Goal: Task Accomplishment & Management: Complete application form

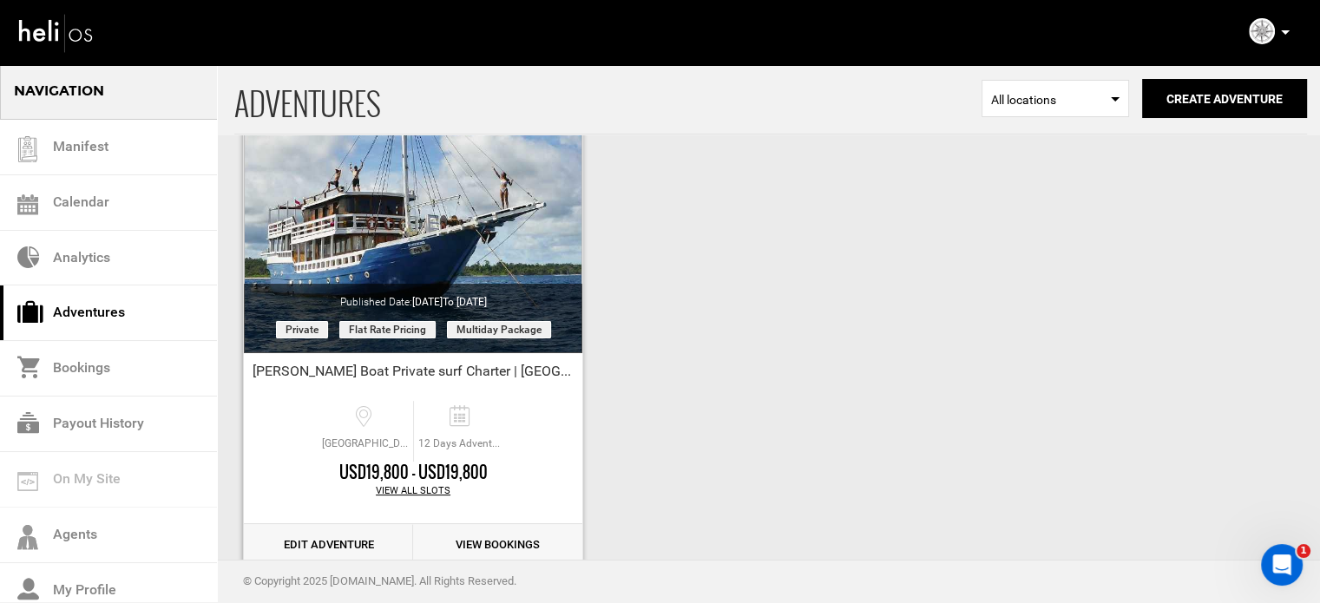
click at [354, 547] on link "Edit Adventure" at bounding box center [328, 545] width 169 height 43
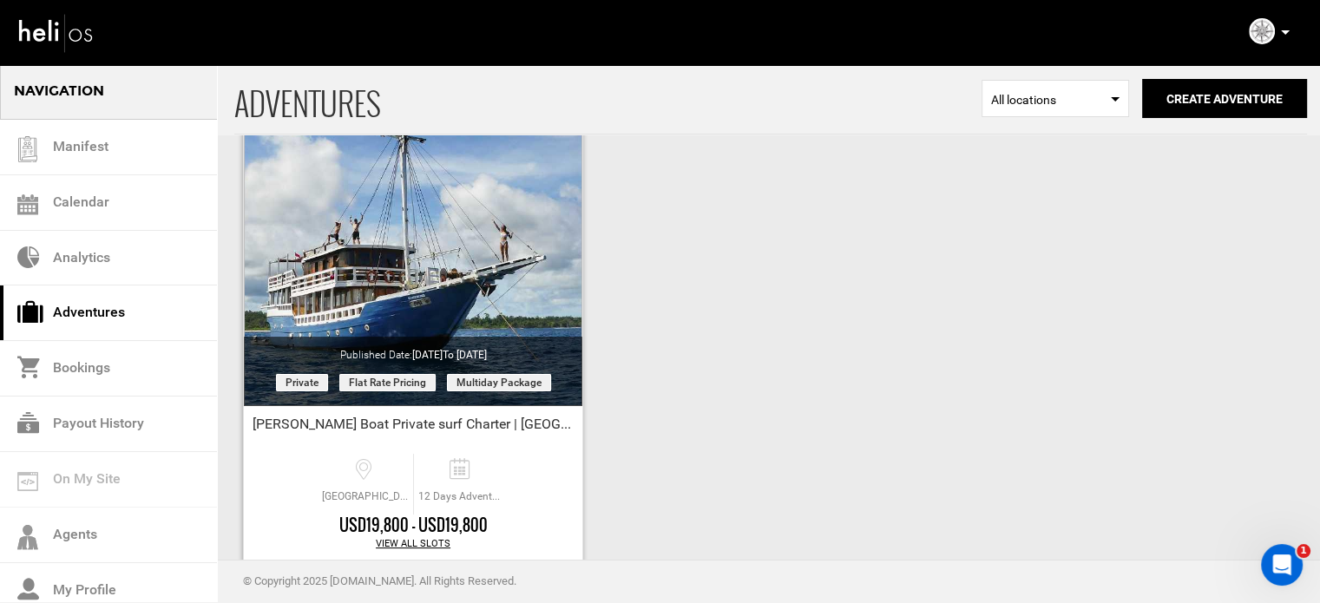
scroll to position [215, 0]
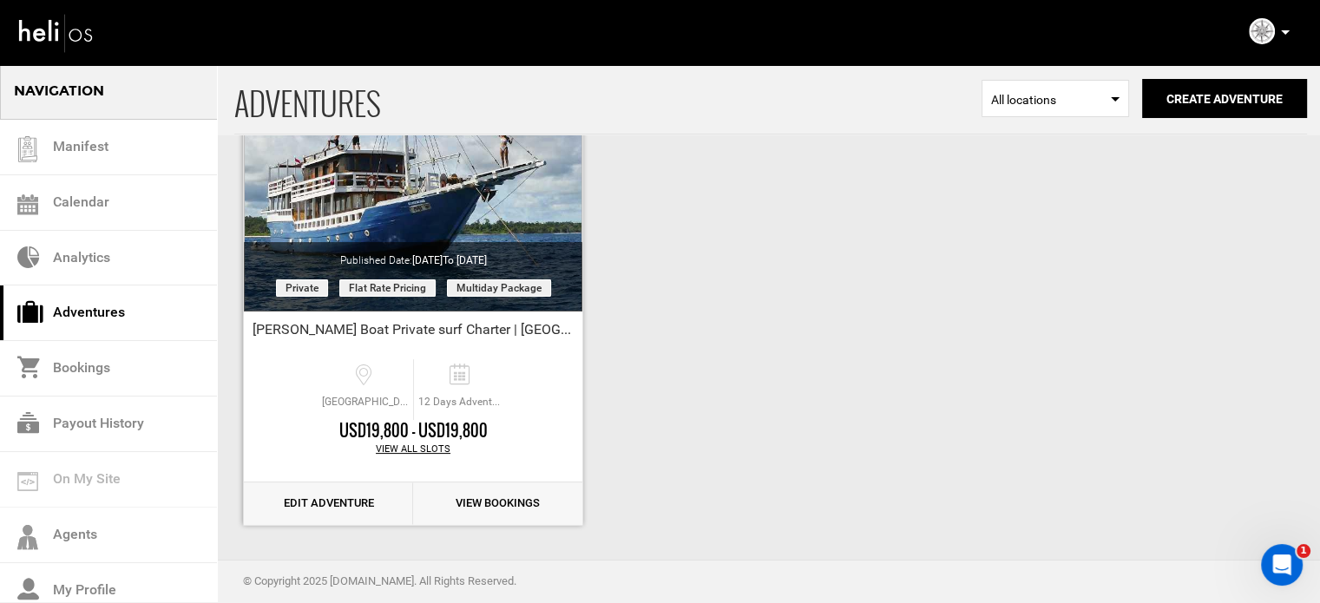
click at [330, 506] on link "Edit Adventure" at bounding box center [328, 504] width 169 height 43
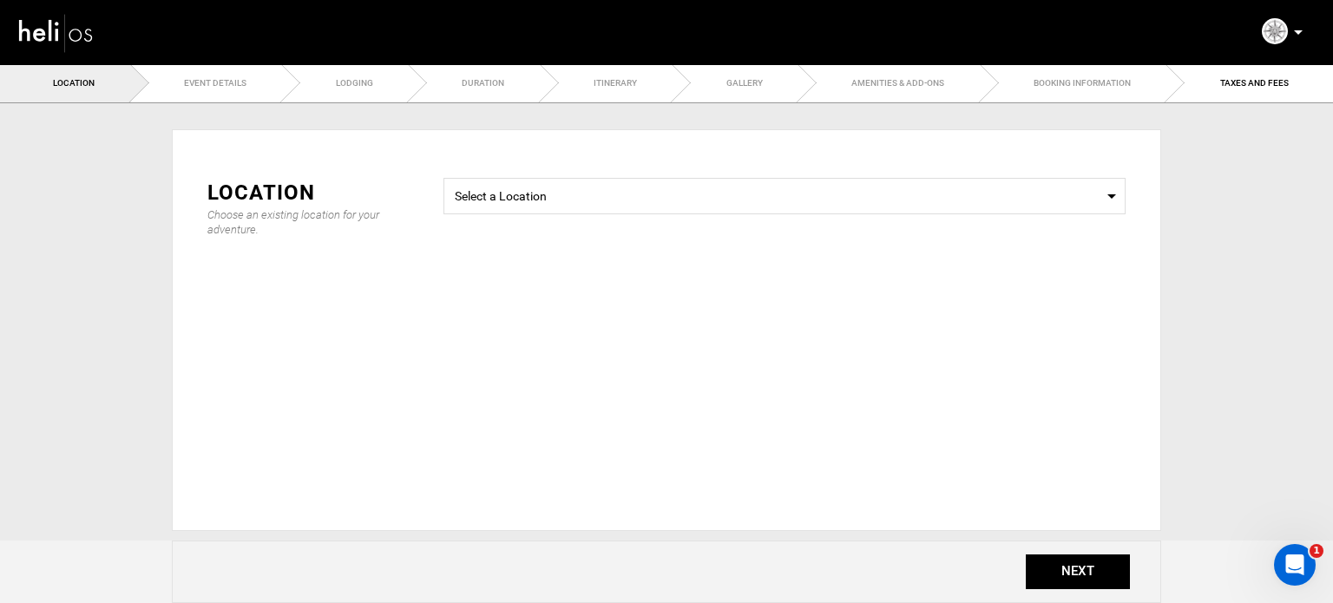
type input "12"
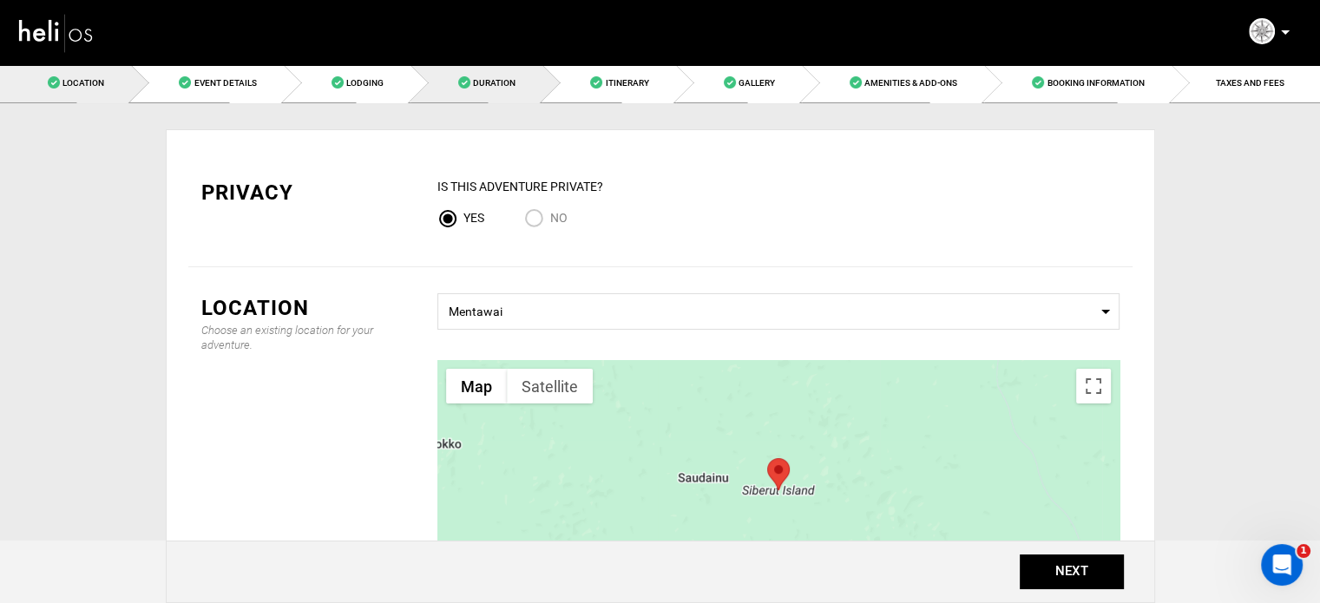
click at [474, 81] on span "Duration" at bounding box center [494, 83] width 43 height 10
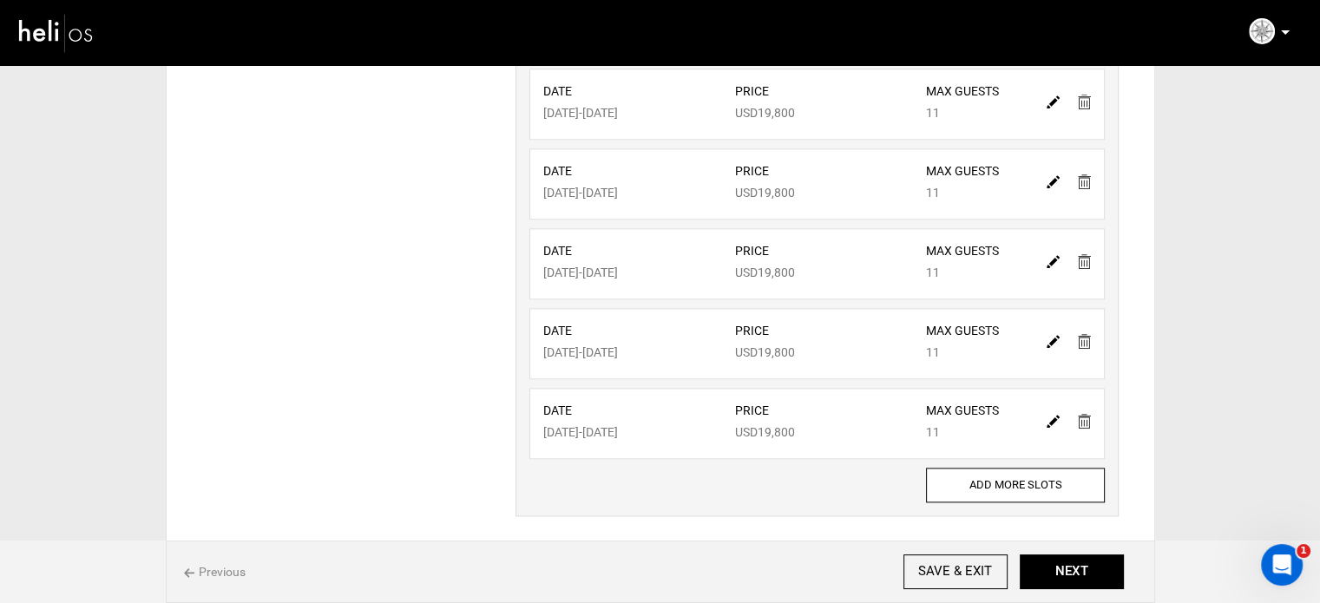
scroll to position [1975, 0]
click at [1050, 413] on img at bounding box center [1053, 419] width 13 height 13
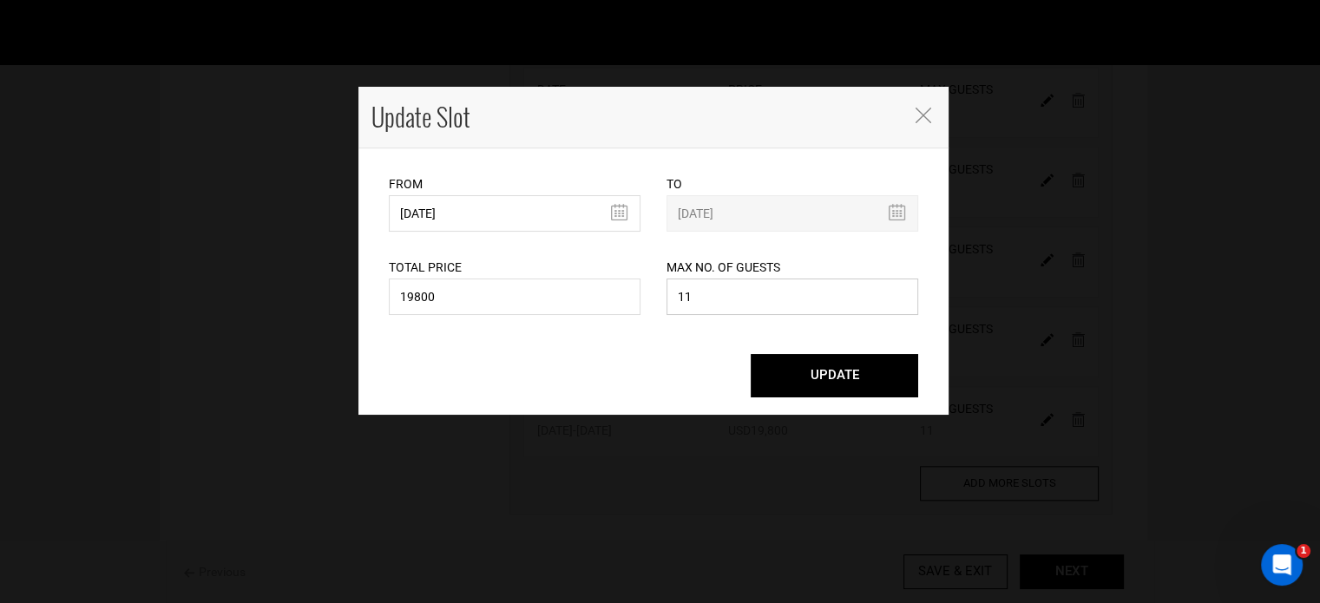
click at [718, 300] on input "11" at bounding box center [793, 297] width 252 height 36
type input "0"
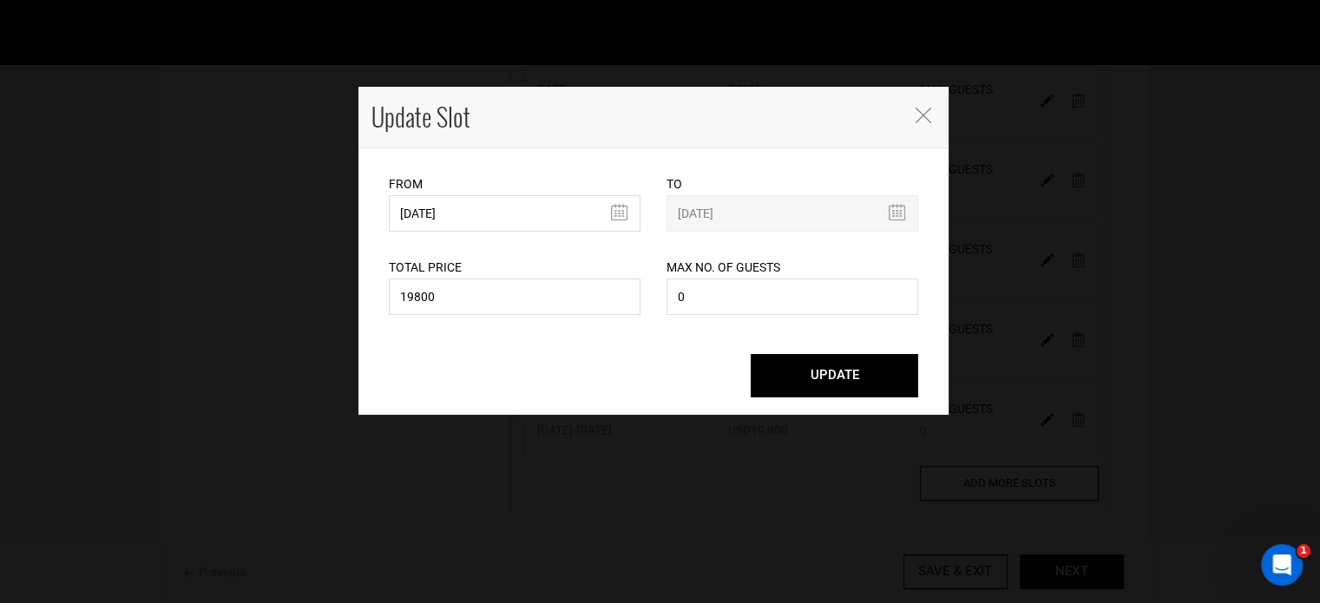
click at [799, 384] on button "UPDATE" at bounding box center [835, 375] width 168 height 43
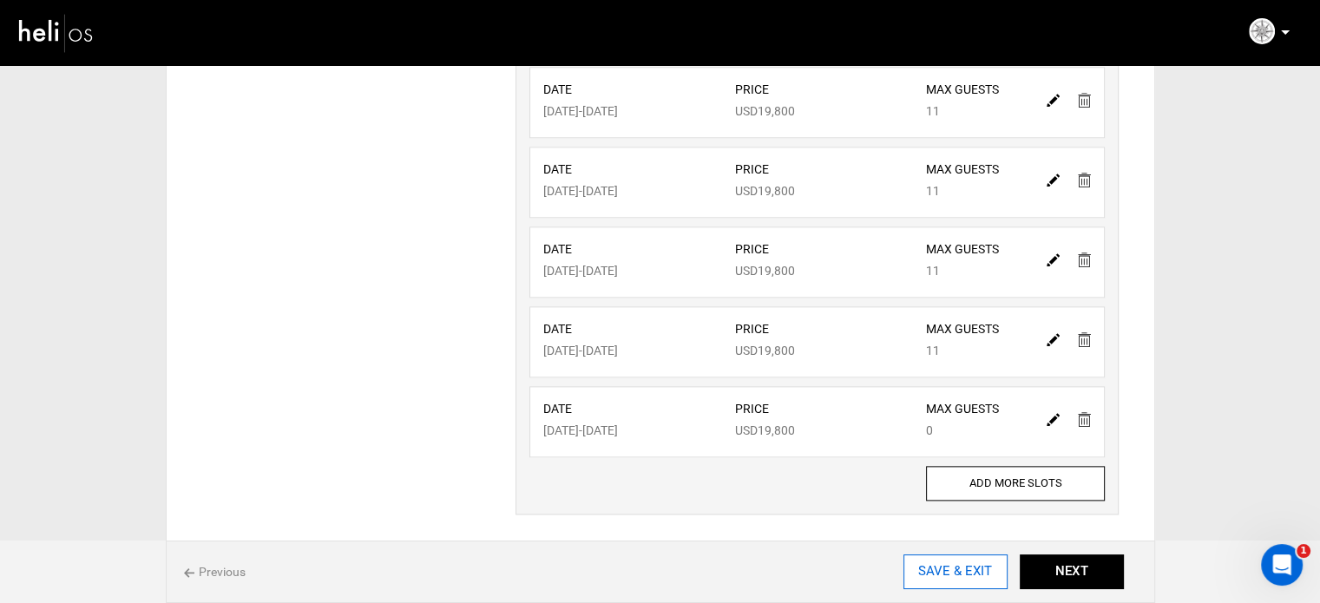
click at [993, 572] on input "SAVE & EXIT" at bounding box center [956, 572] width 104 height 35
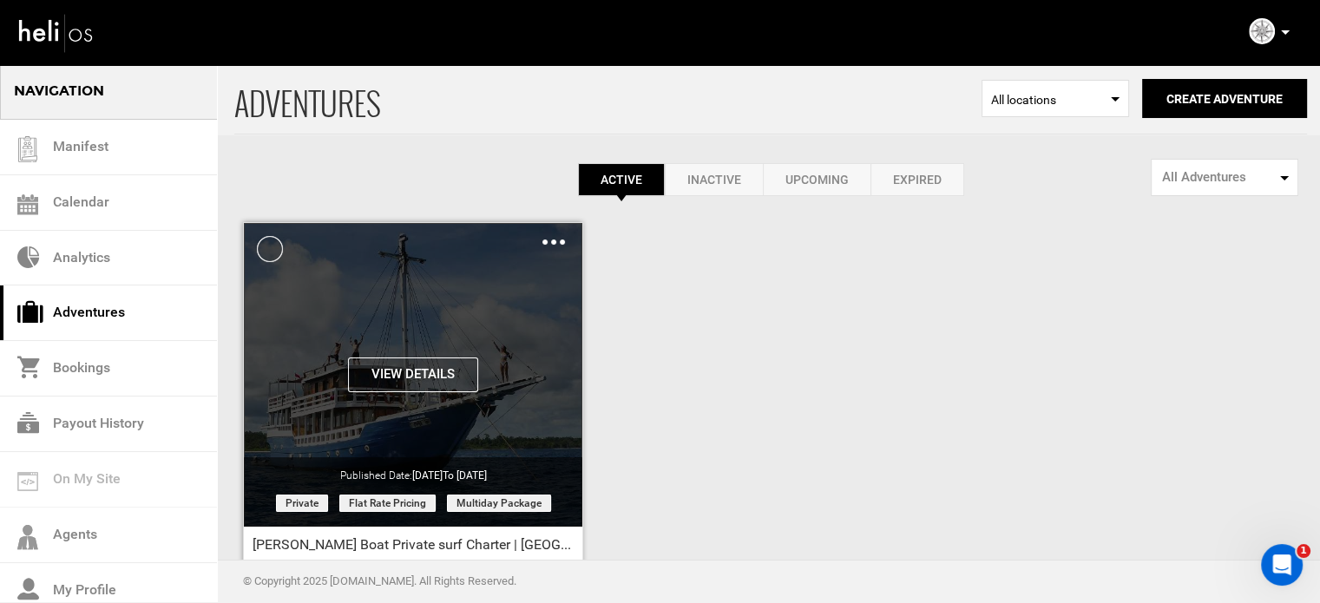
click at [552, 244] on img at bounding box center [553, 242] width 23 height 5
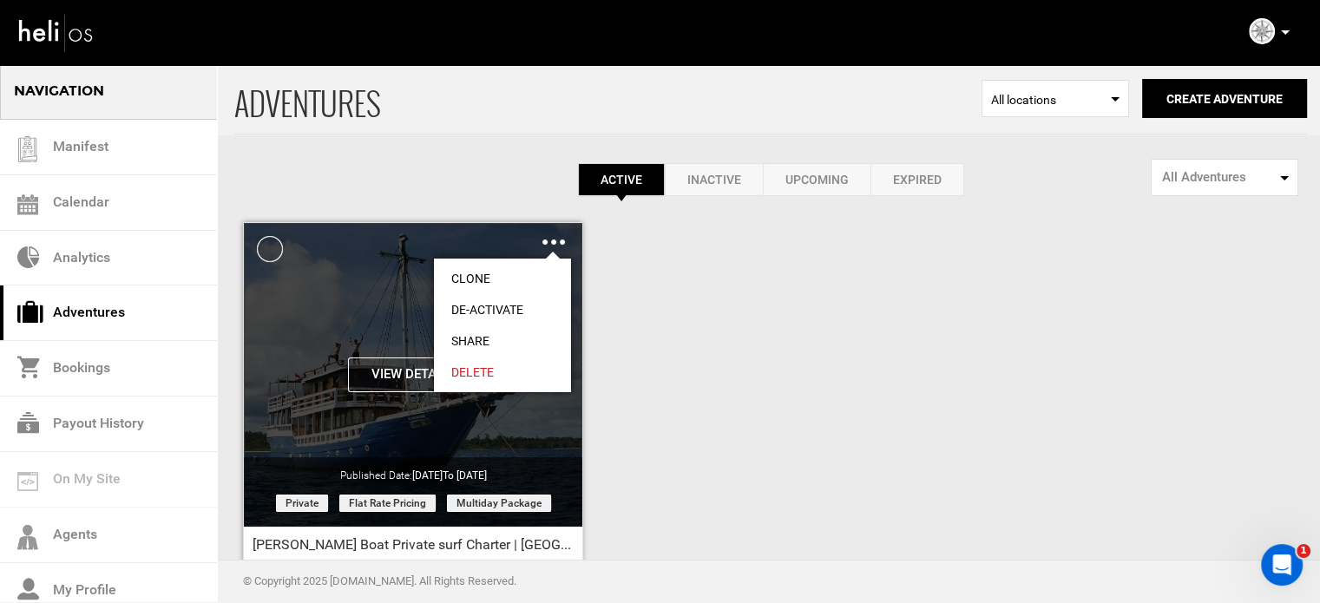
click at [471, 346] on link "Share" at bounding box center [502, 340] width 137 height 31
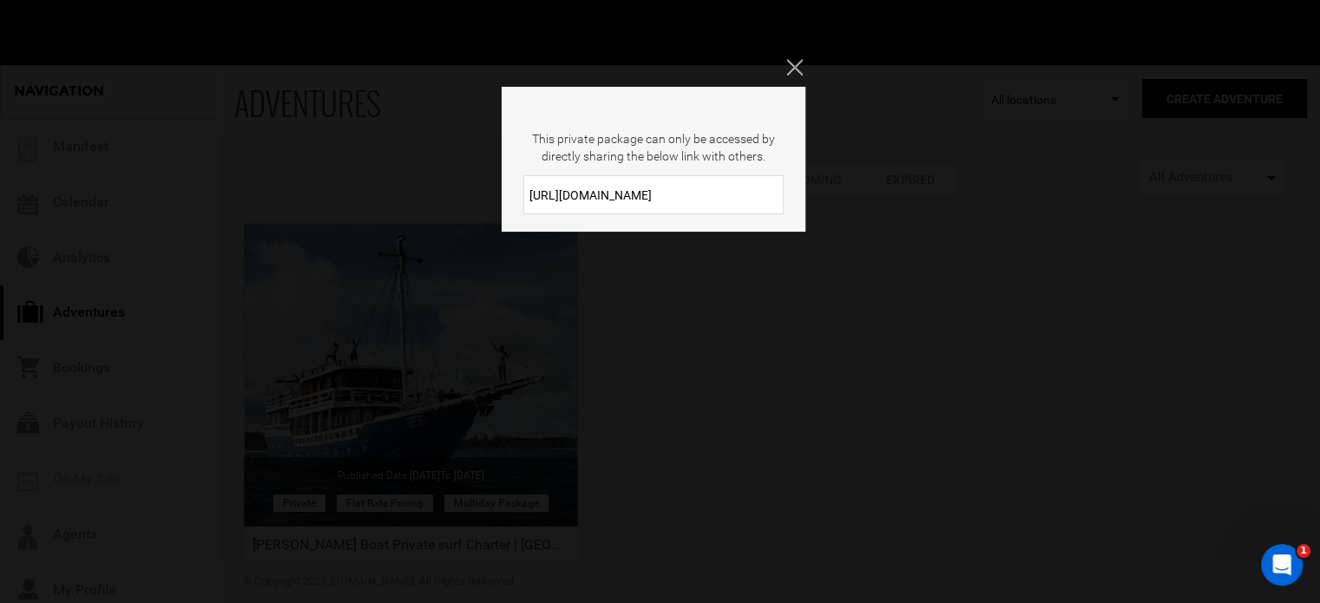
click at [674, 183] on input "[URL][DOMAIN_NAME]" at bounding box center [653, 194] width 260 height 39
click at [792, 72] on icon "Close" at bounding box center [794, 67] width 16 height 16
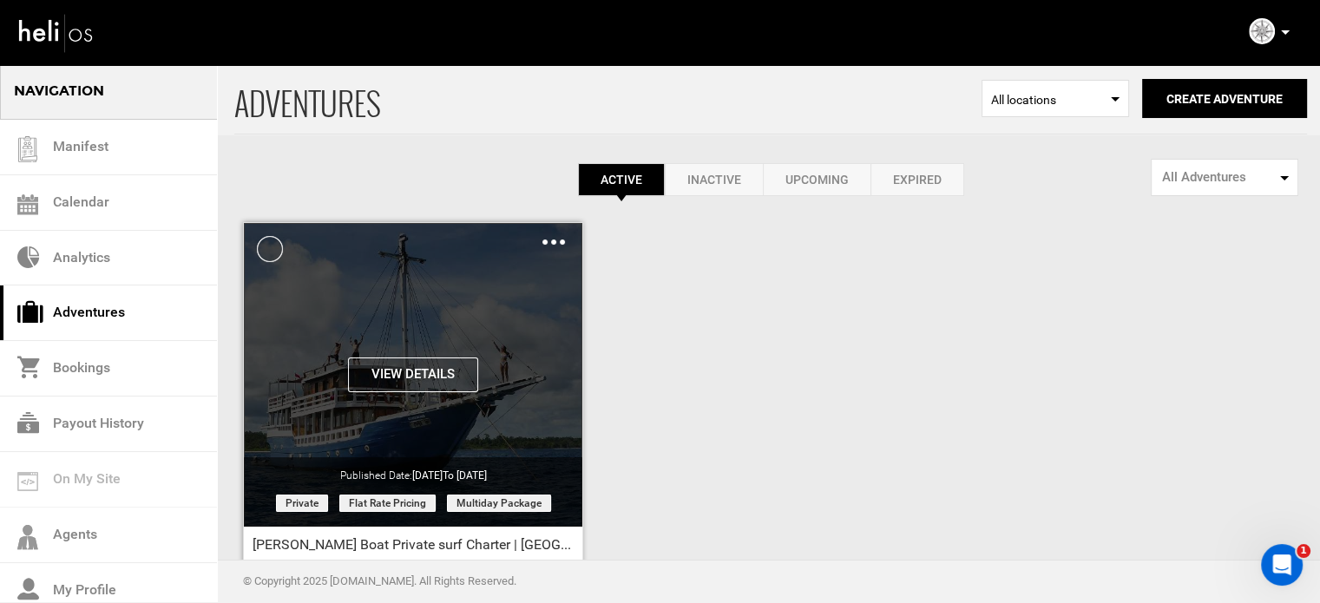
scroll to position [215, 0]
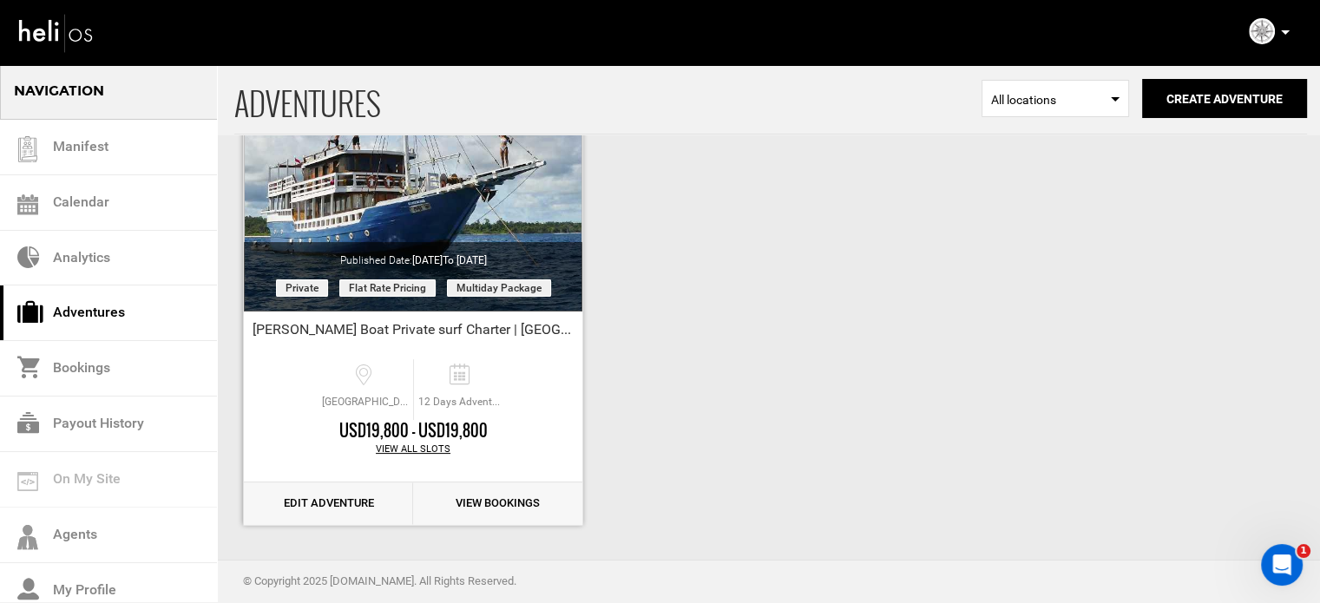
click at [340, 503] on link "Edit Adventure" at bounding box center [328, 504] width 169 height 43
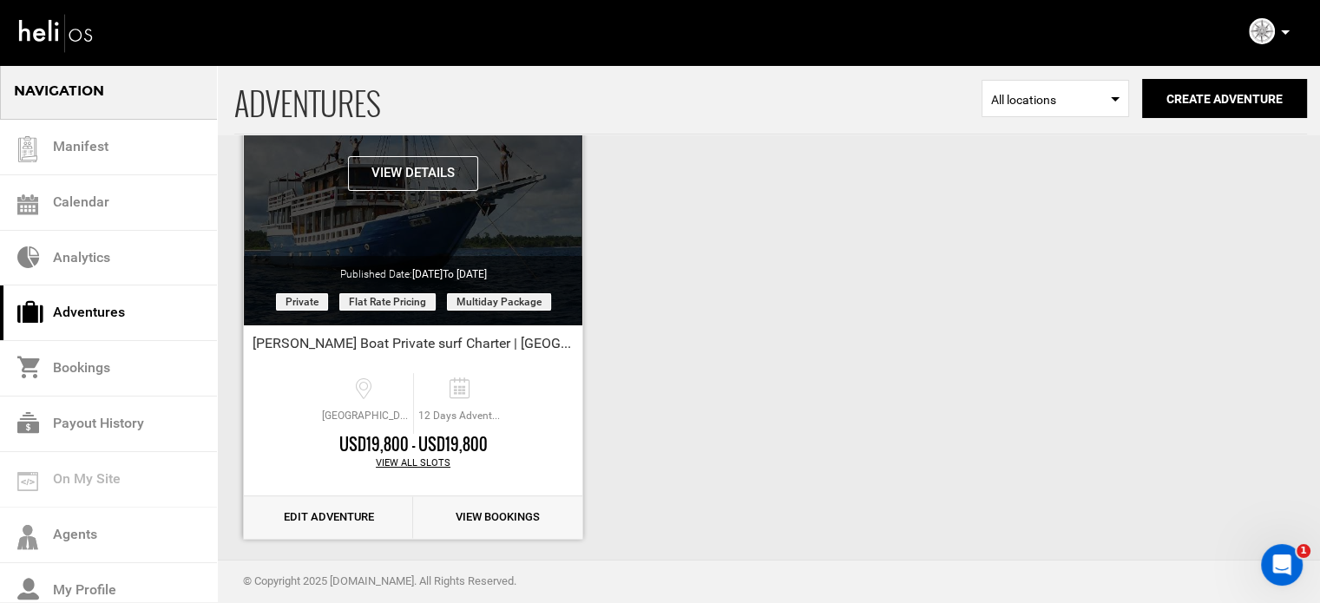
scroll to position [215, 0]
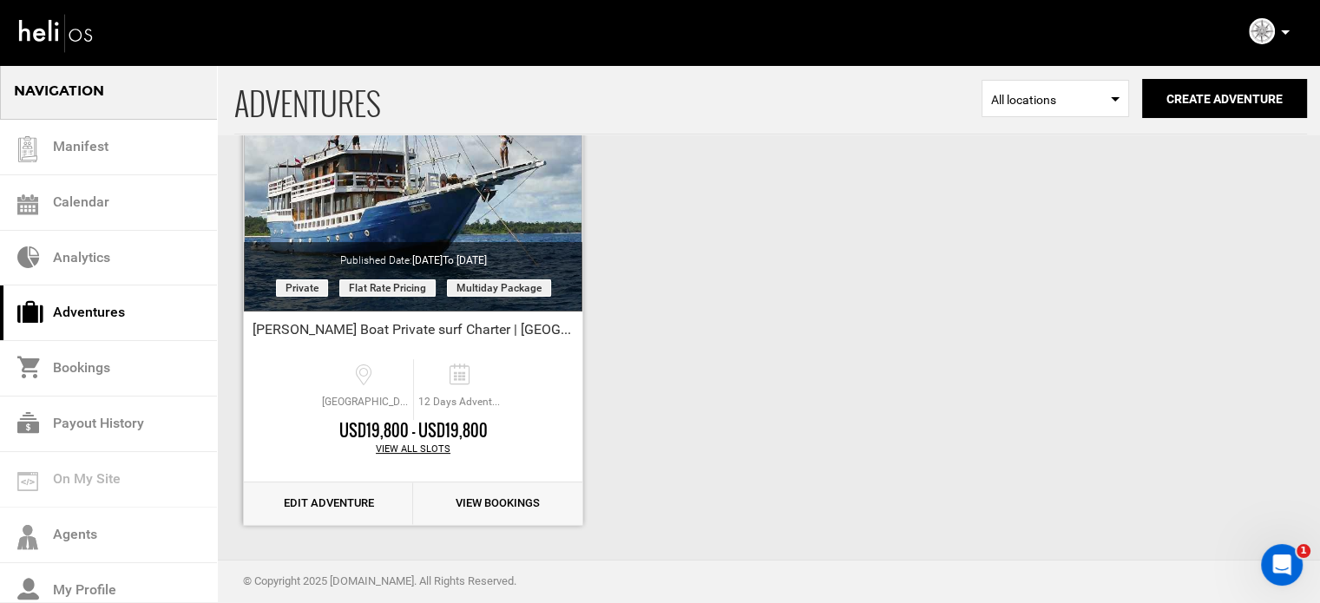
click at [306, 499] on link "Edit Adventure" at bounding box center [328, 504] width 169 height 43
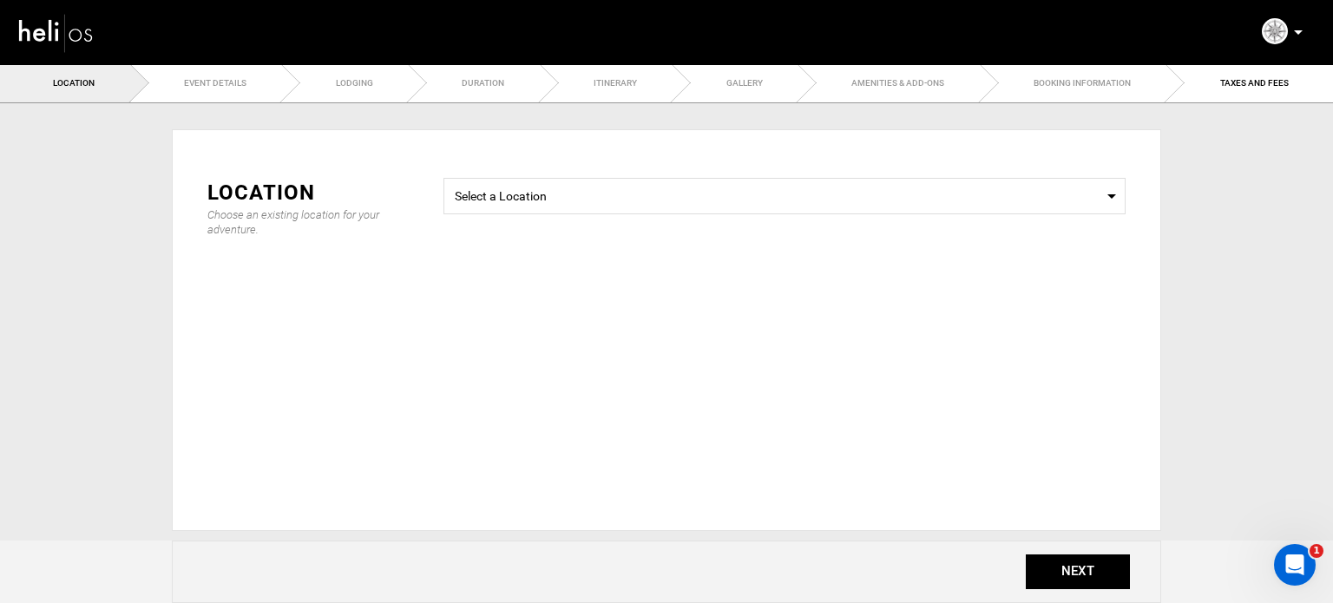
type input "12"
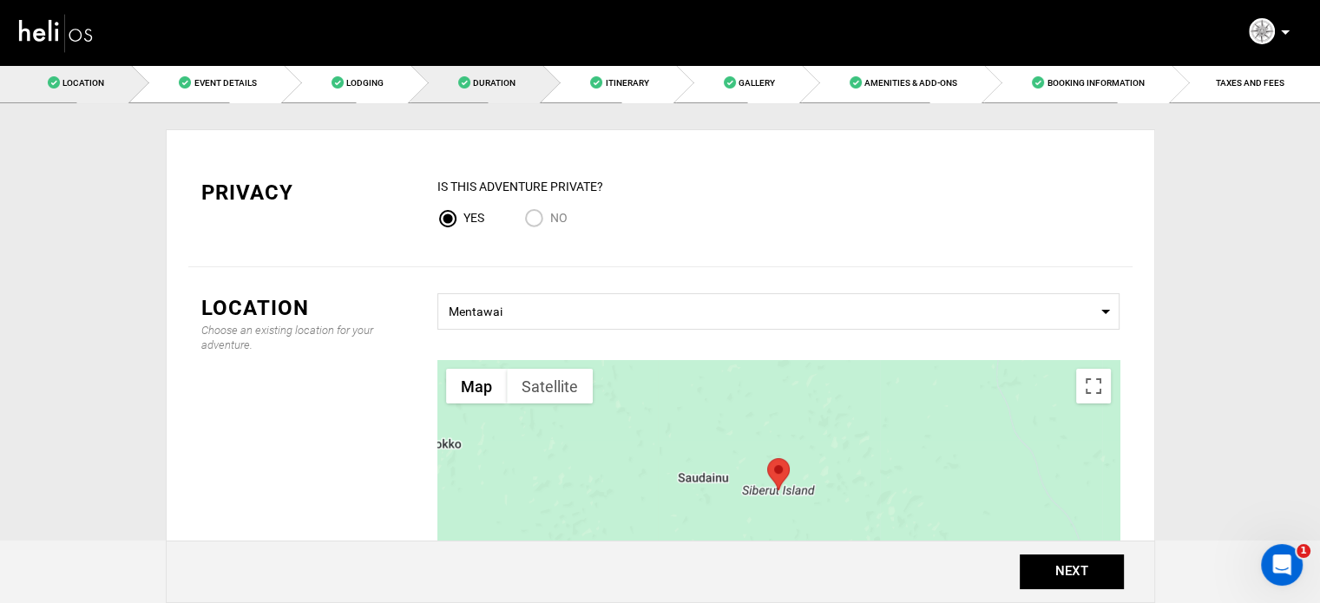
click at [523, 91] on link "Duration" at bounding box center [477, 82] width 132 height 39
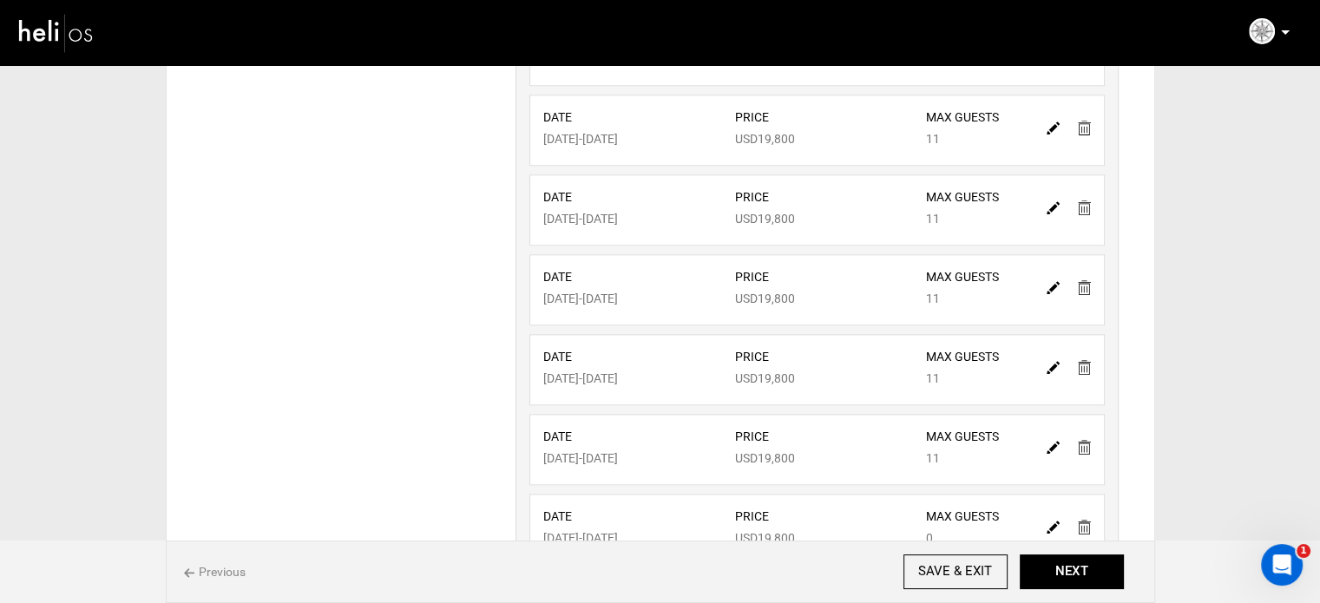
scroll to position [2052, 0]
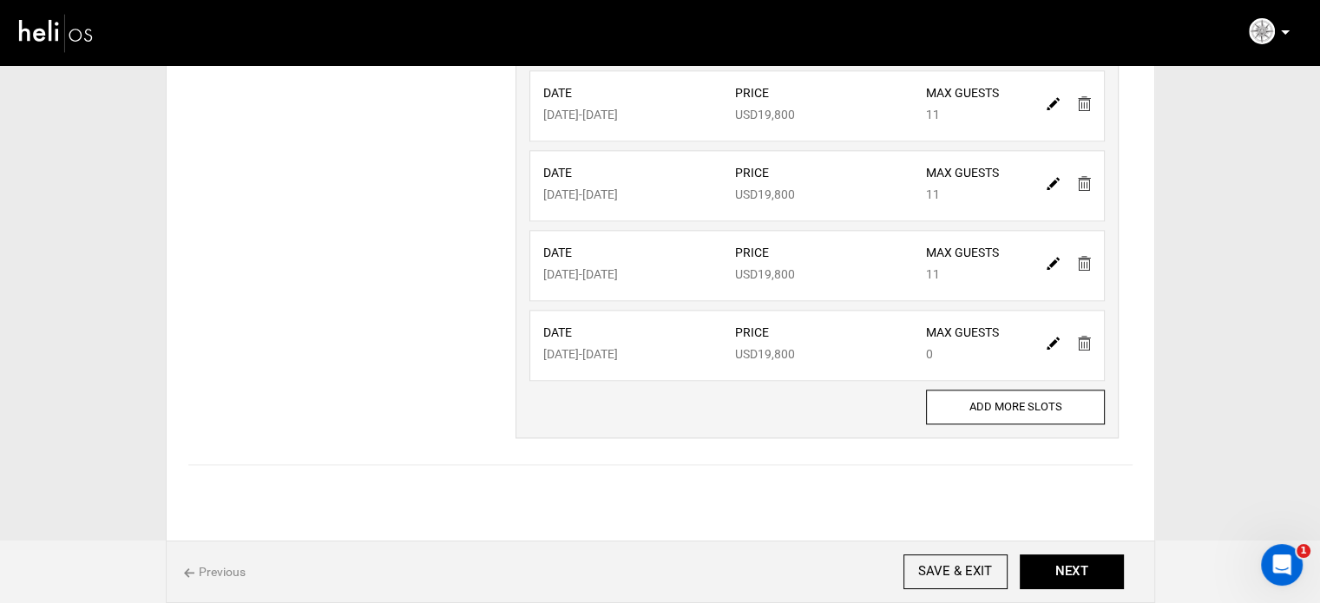
click at [1081, 256] on img at bounding box center [1084, 263] width 13 height 15
click at [1081, 255] on img at bounding box center [1084, 262] width 13 height 15
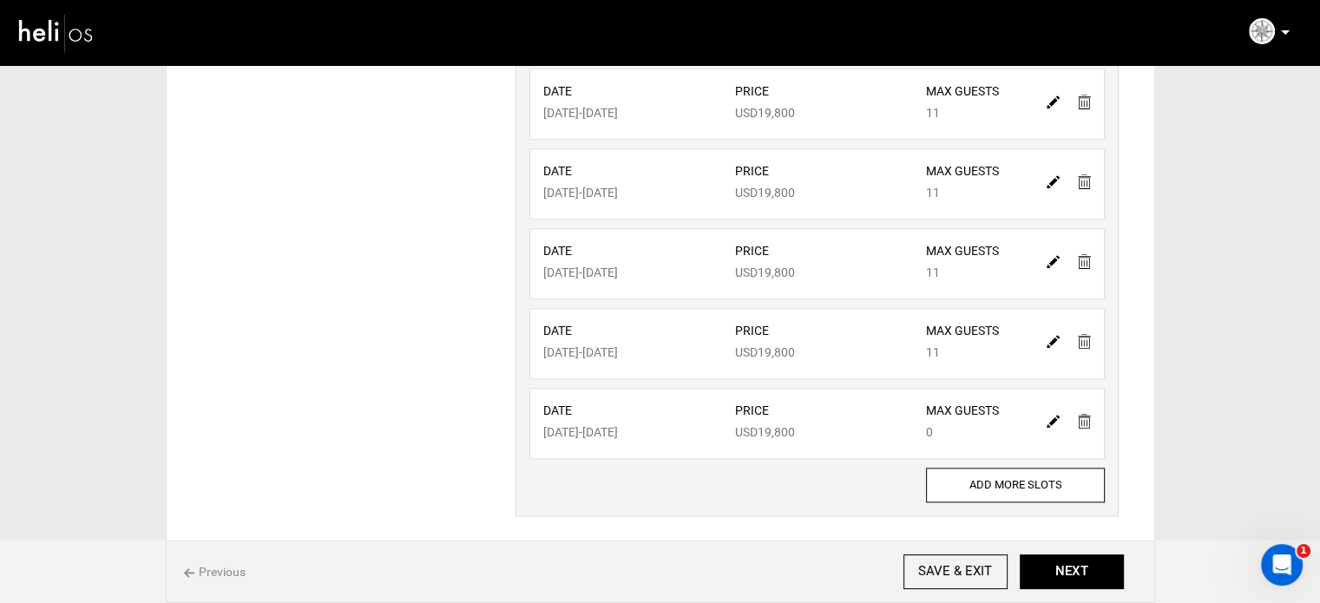
click at [1081, 254] on img at bounding box center [1084, 261] width 13 height 15
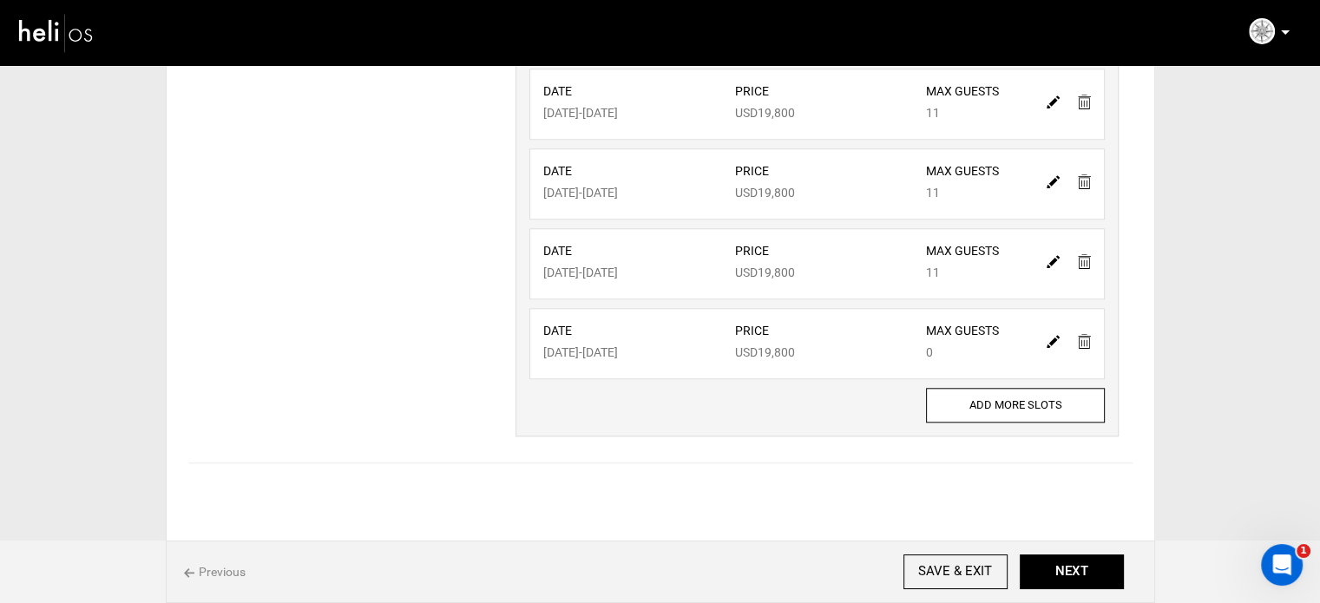
click at [1081, 254] on img at bounding box center [1084, 261] width 13 height 15
click at [1081, 254] on img at bounding box center [1084, 260] width 13 height 15
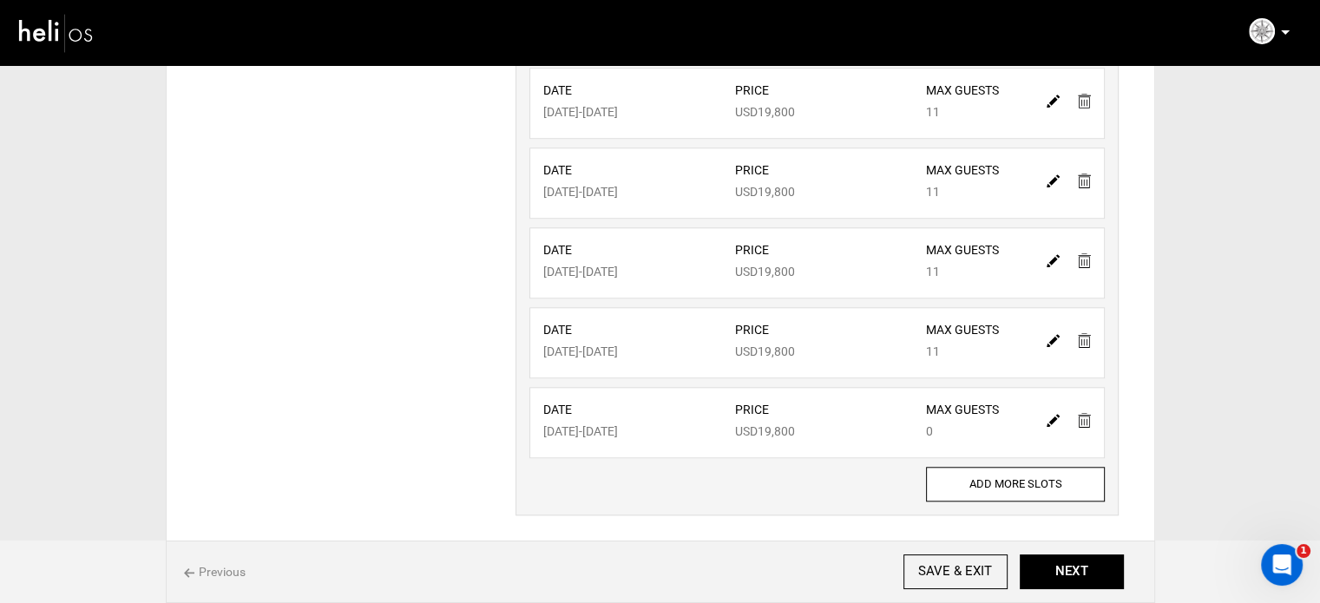
click at [1081, 254] on img at bounding box center [1084, 260] width 13 height 15
click at [1081, 188] on img at bounding box center [1084, 181] width 13 height 15
click at [1081, 108] on img at bounding box center [1084, 101] width 13 height 15
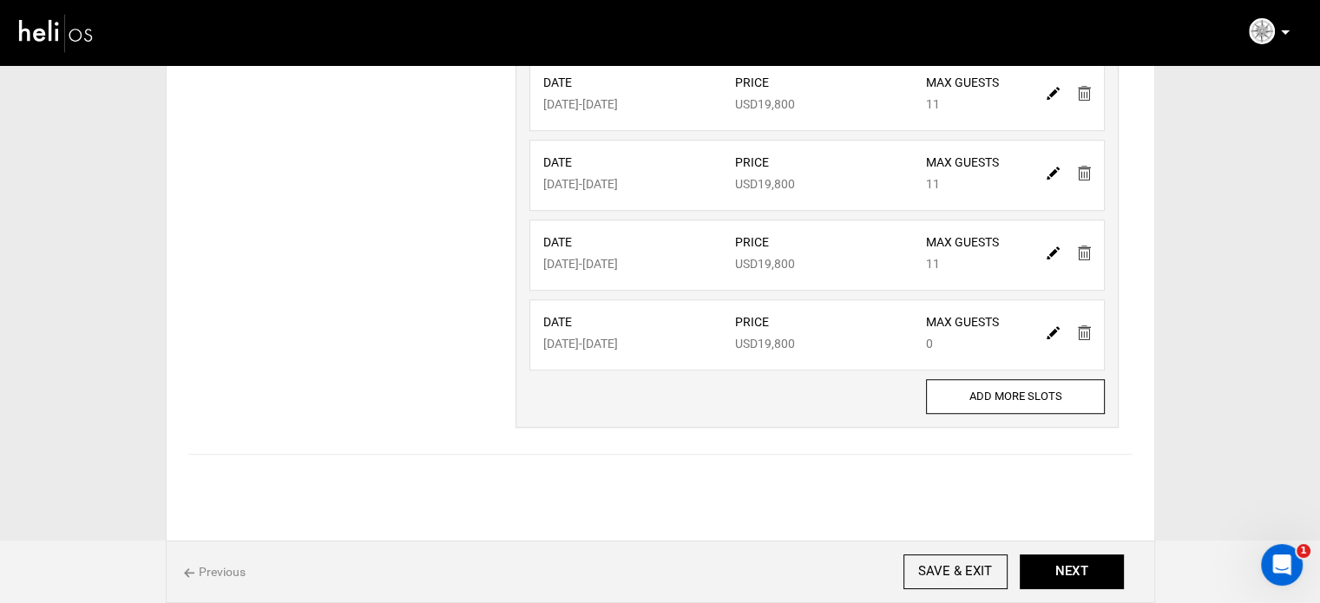
click at [1081, 254] on img at bounding box center [1084, 253] width 13 height 15
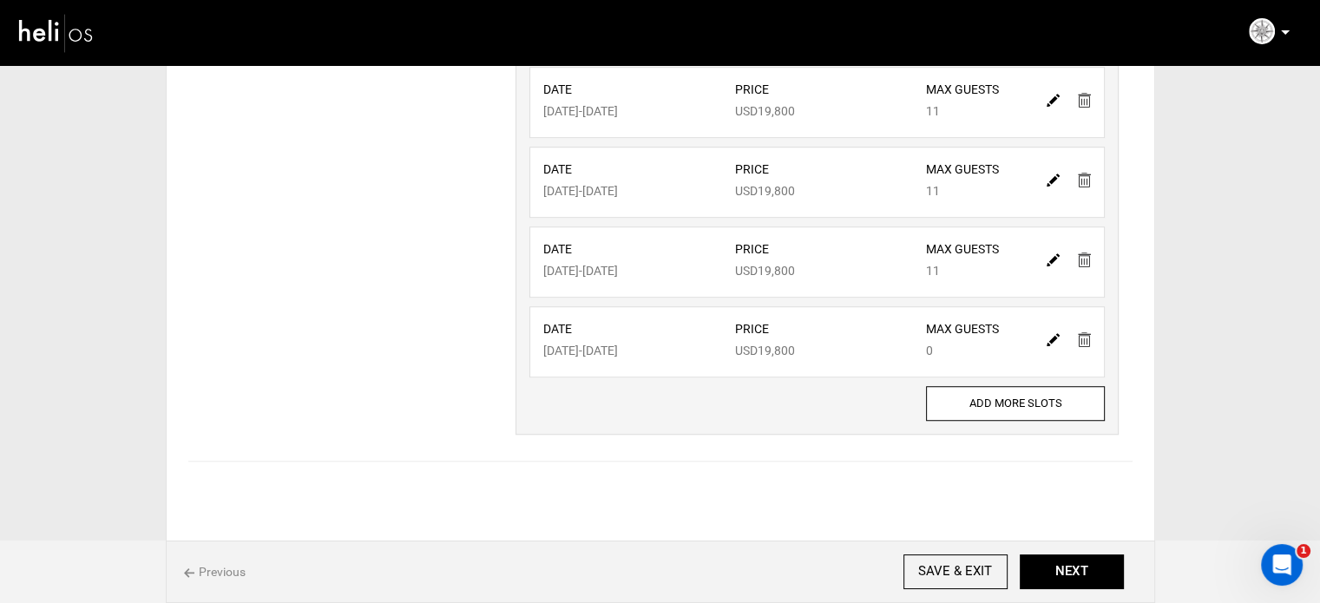
click at [1081, 254] on img at bounding box center [1084, 260] width 13 height 15
click at [1081, 254] on img at bounding box center [1084, 259] width 13 height 15
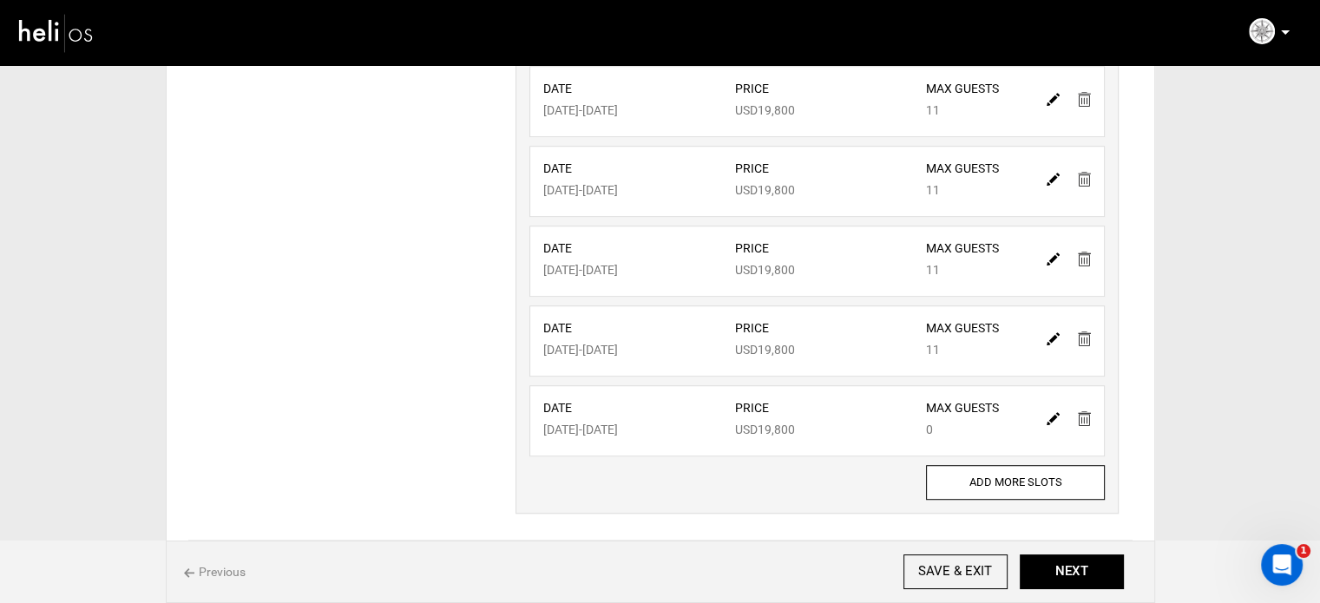
click at [1081, 254] on img at bounding box center [1084, 259] width 13 height 15
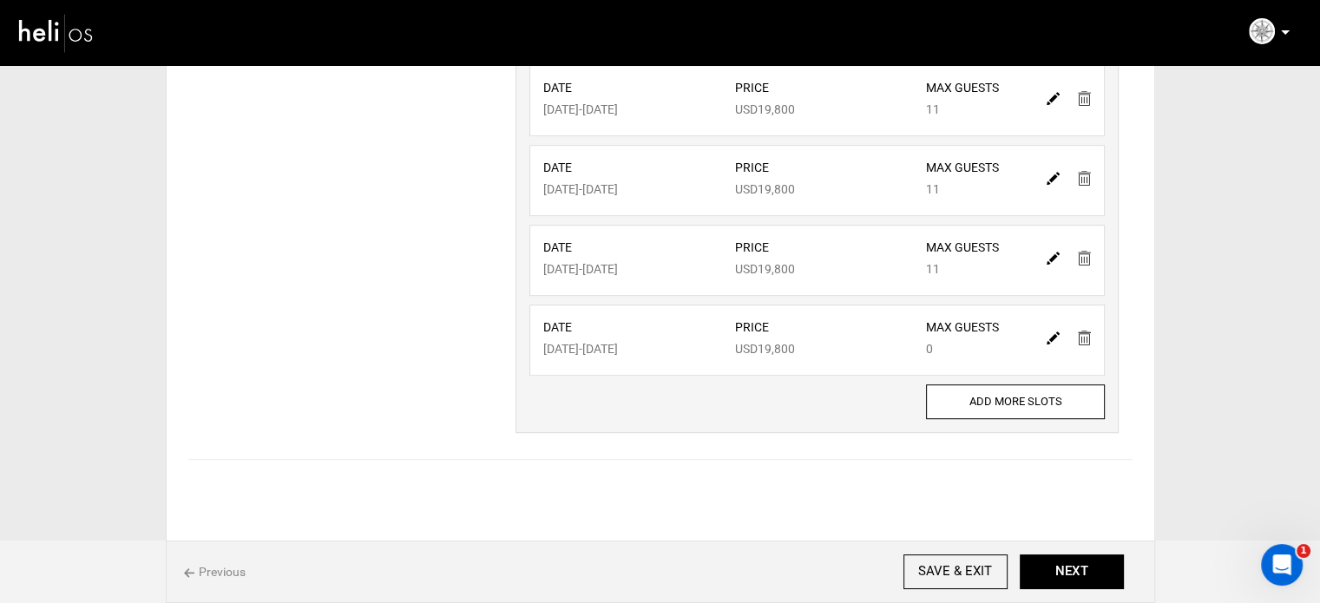
click at [1081, 254] on img at bounding box center [1084, 258] width 13 height 15
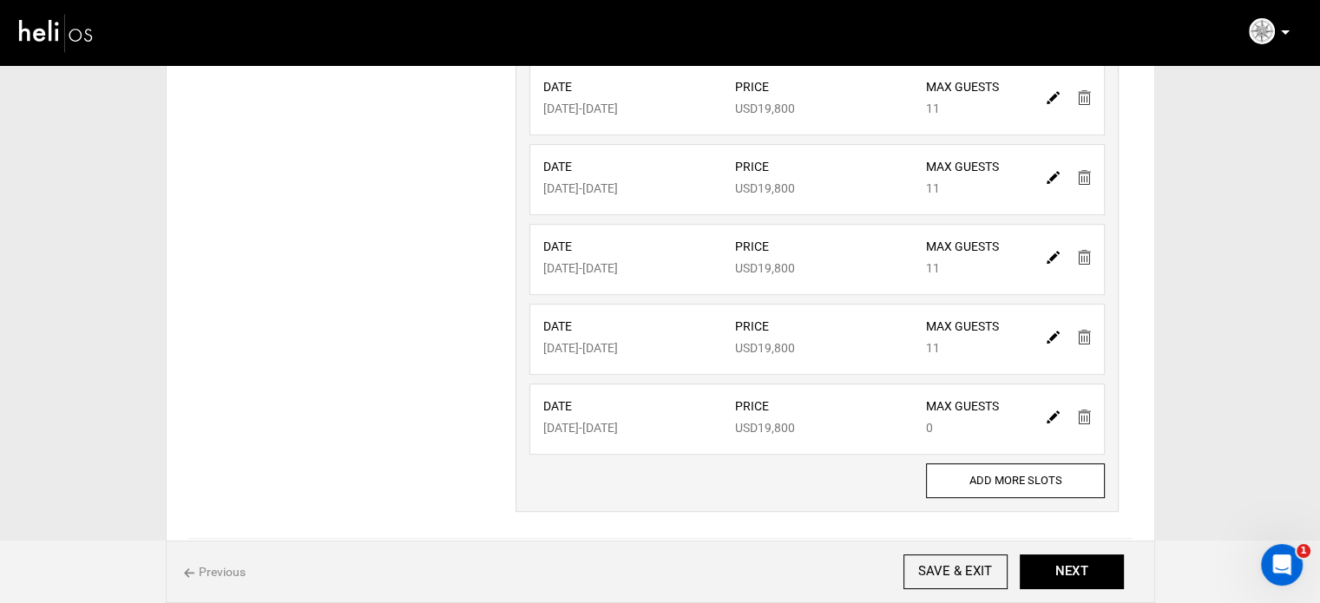
click at [1081, 254] on img at bounding box center [1084, 257] width 13 height 15
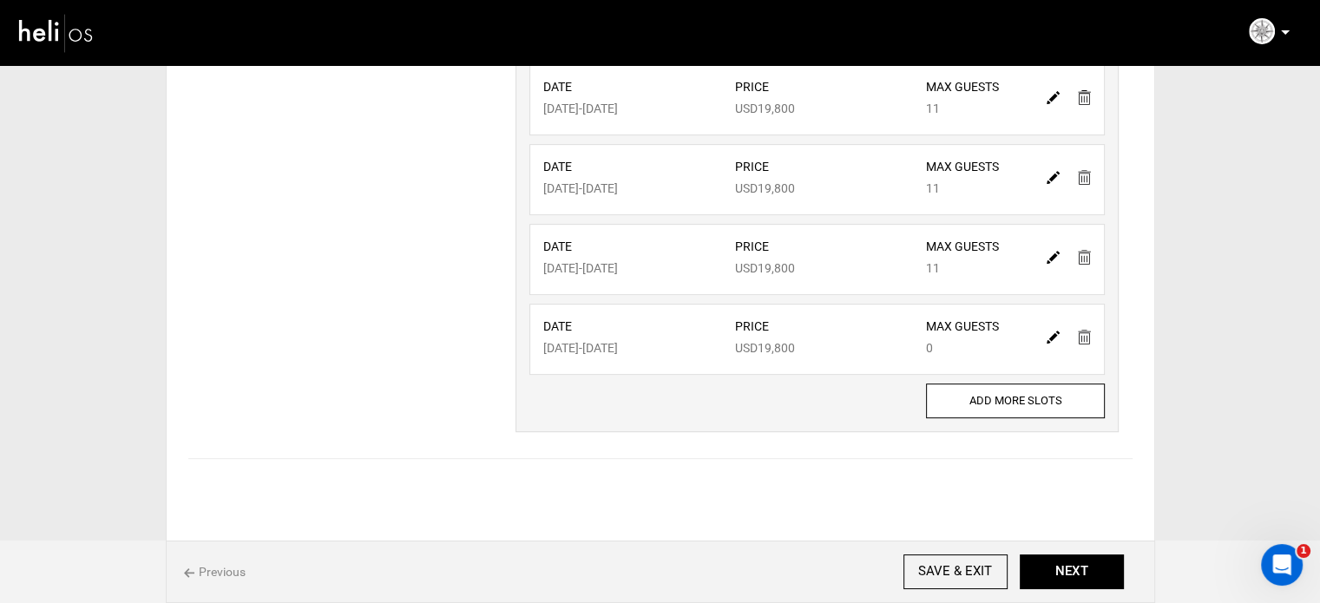
click at [1081, 254] on img at bounding box center [1084, 257] width 13 height 15
click at [1081, 254] on img at bounding box center [1084, 256] width 13 height 15
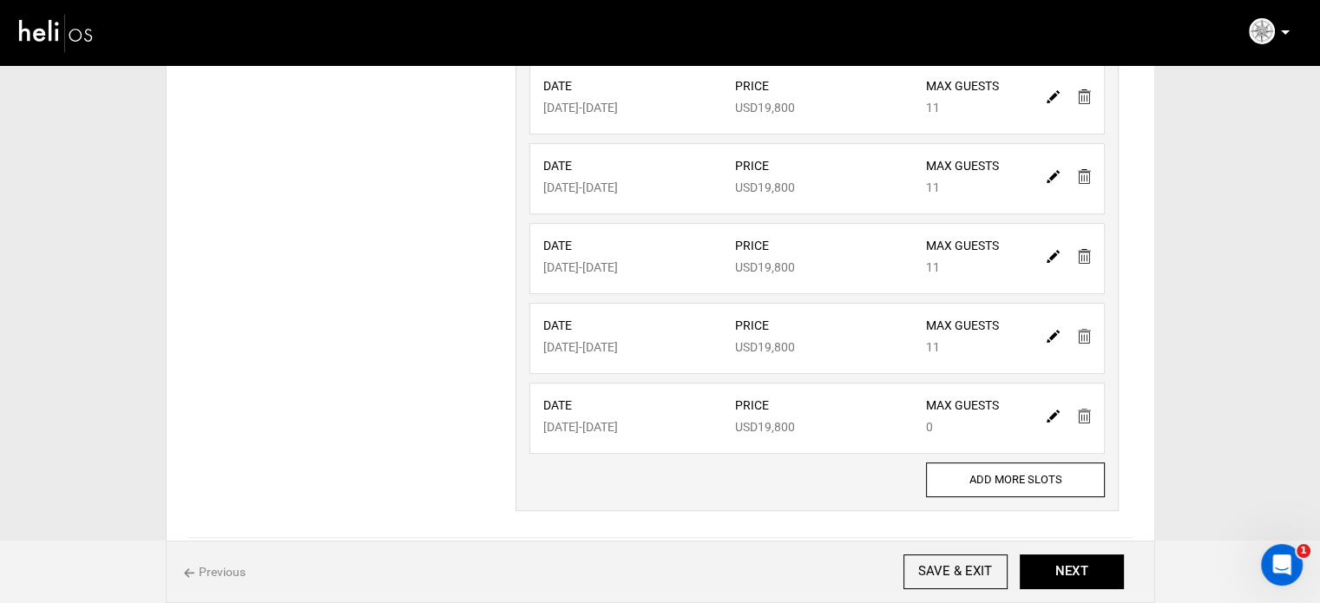
click at [1081, 254] on img at bounding box center [1084, 256] width 13 height 15
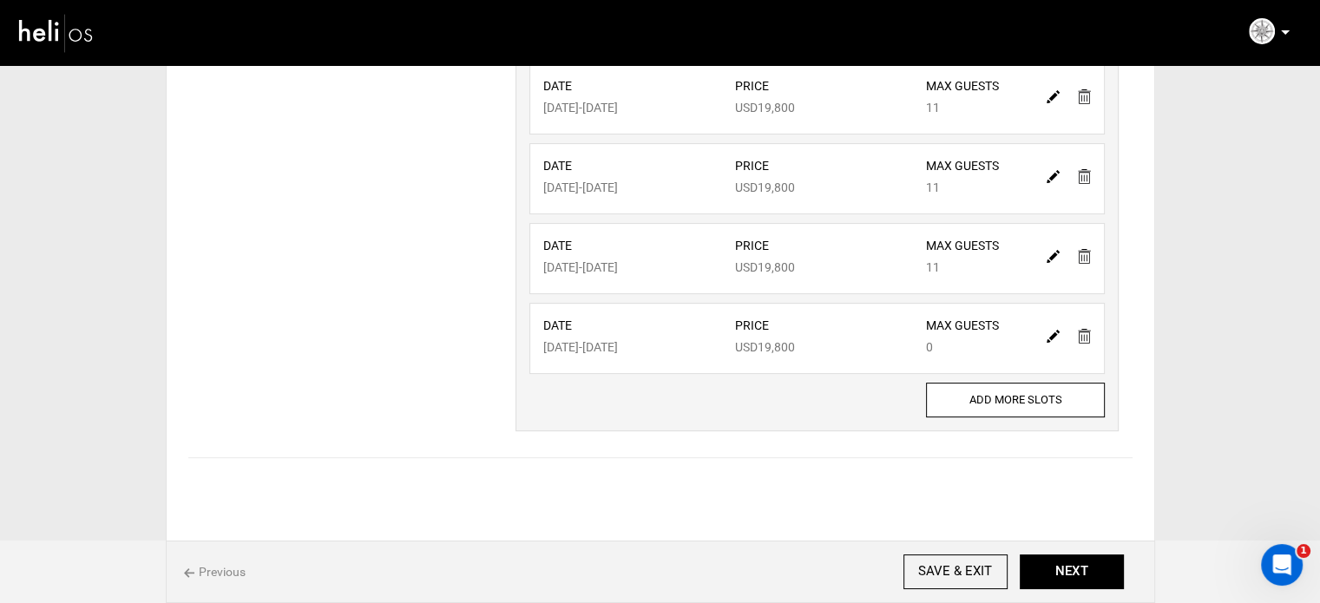
click at [1081, 254] on img at bounding box center [1084, 256] width 13 height 15
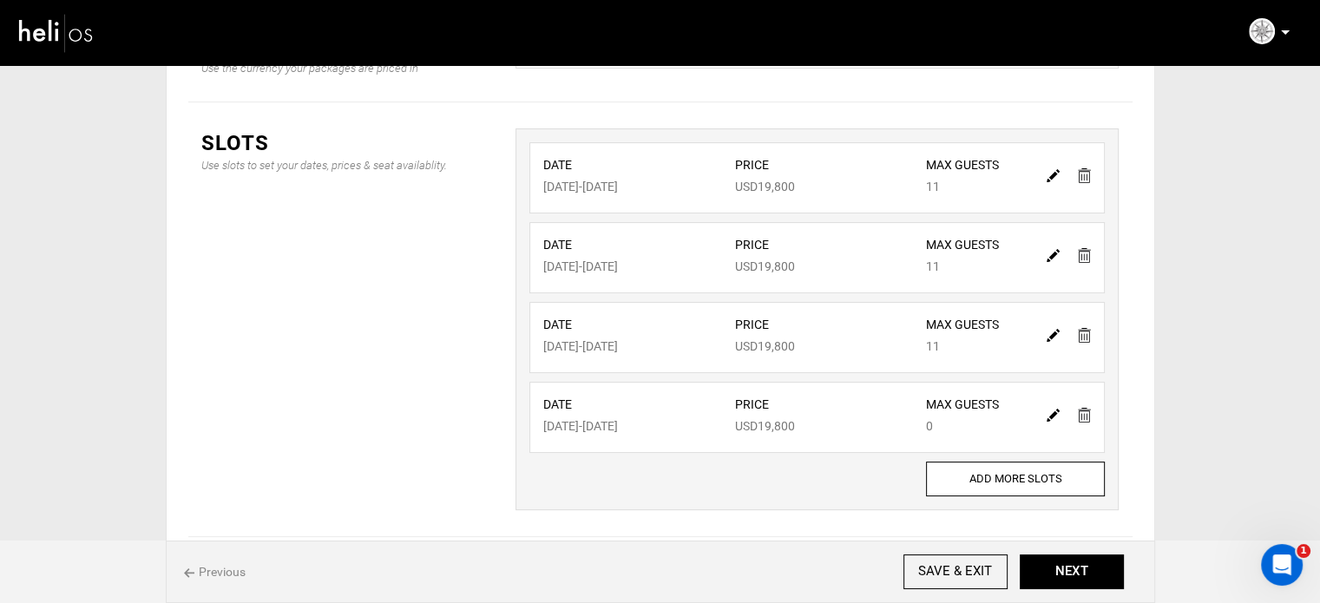
click at [1081, 254] on img at bounding box center [1084, 255] width 13 height 15
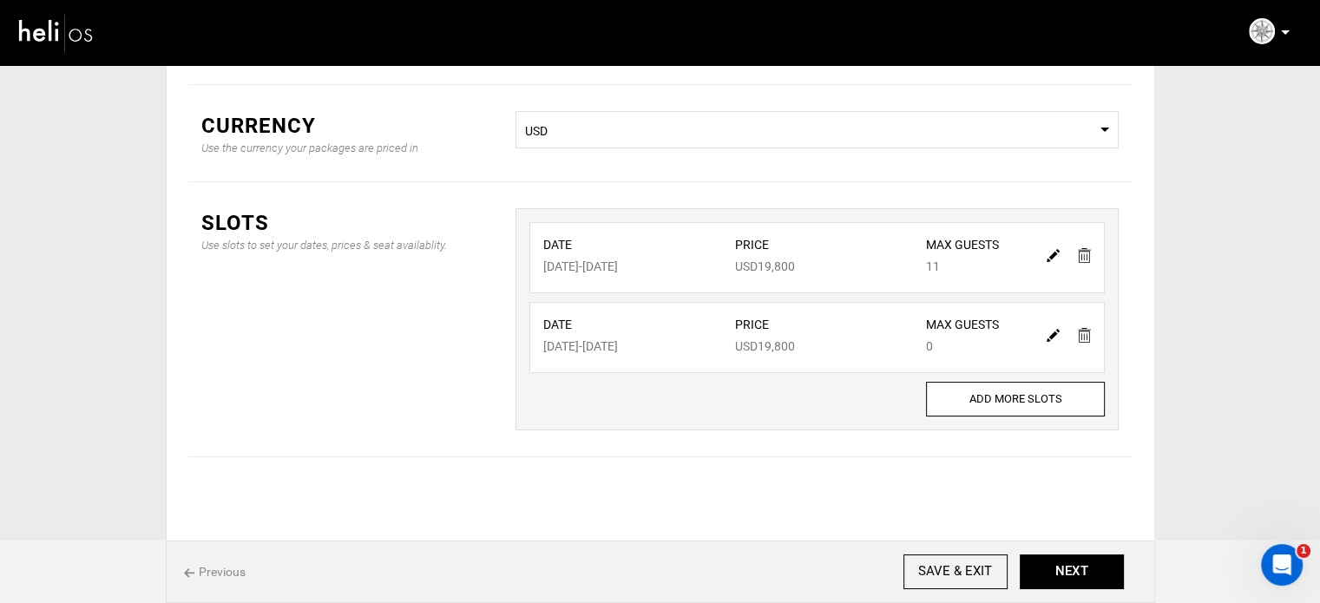
click at [1081, 254] on img at bounding box center [1084, 255] width 13 height 15
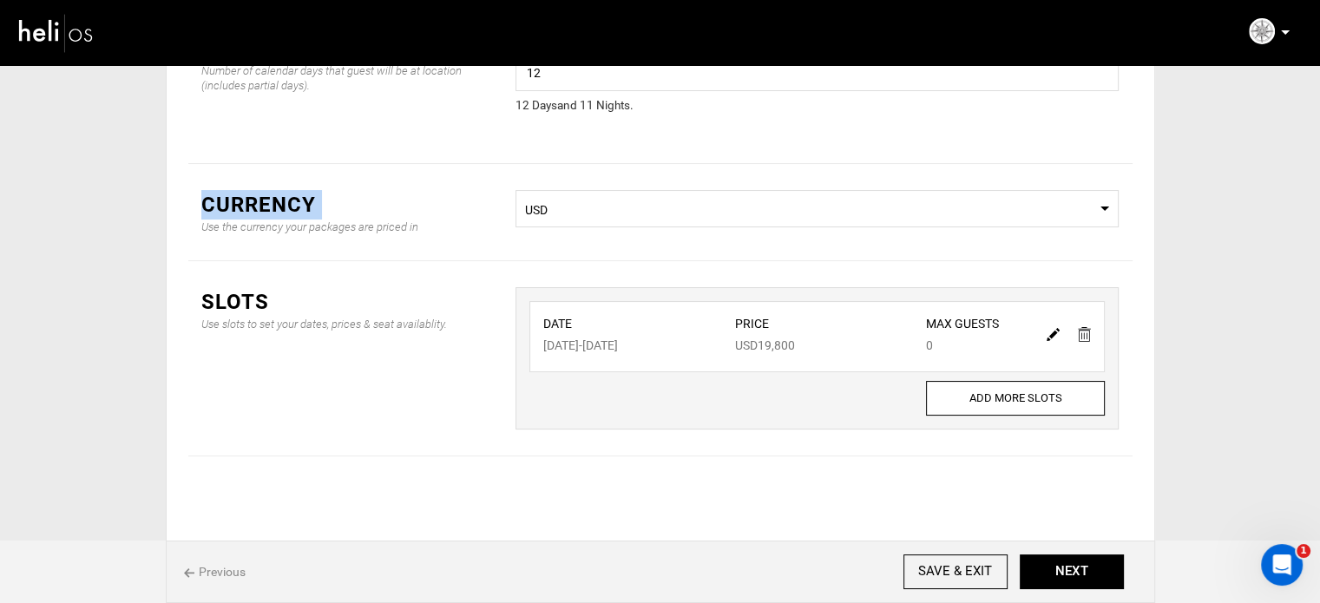
click at [1081, 254] on div "Currency Use the currency your packages are priced in Select Currency USD" at bounding box center [660, 212] width 944 height 97
click at [1054, 325] on link at bounding box center [1053, 333] width 13 height 25
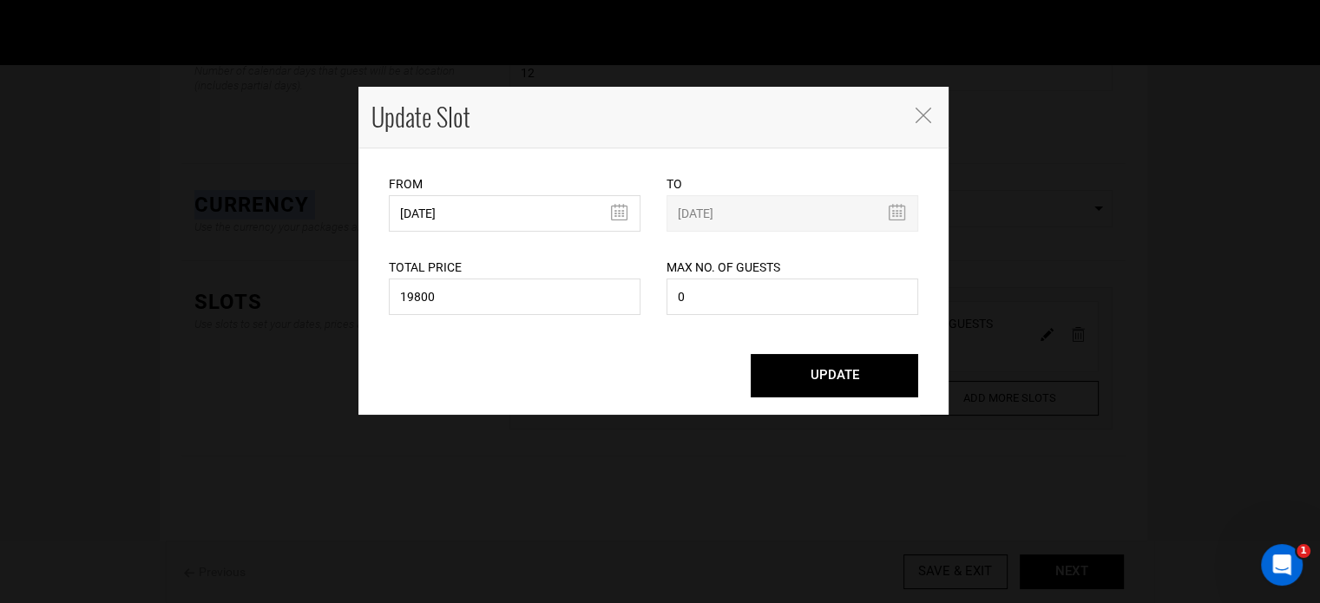
click at [837, 369] on button "UPDATE" at bounding box center [835, 375] width 168 height 43
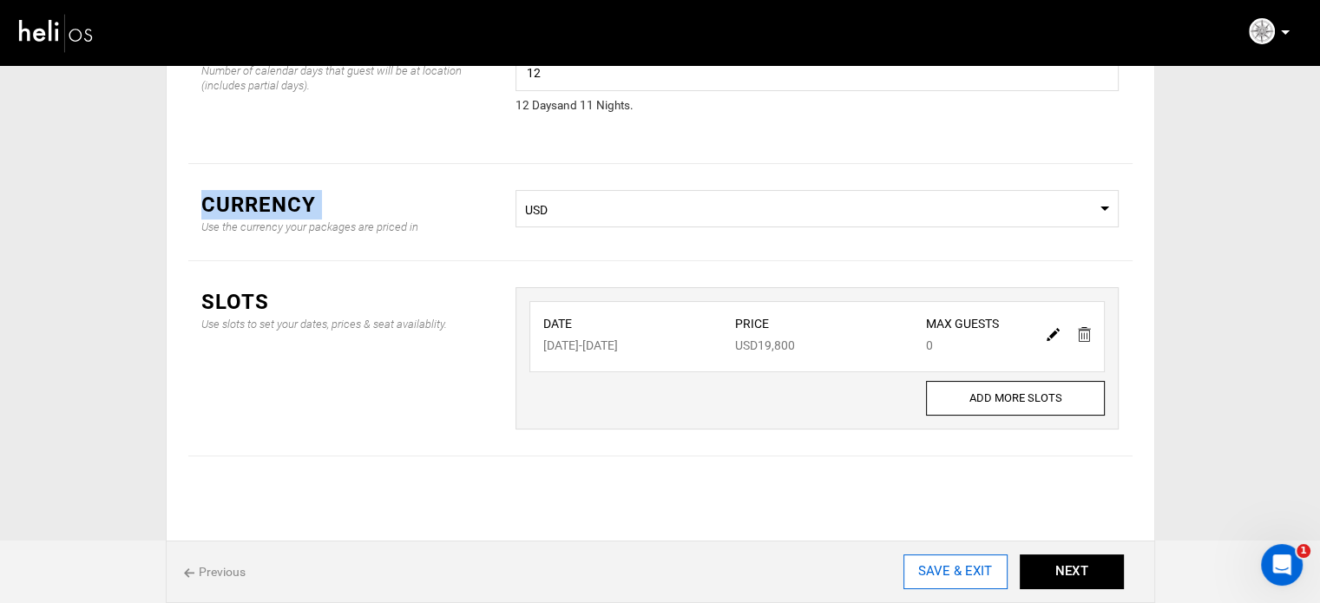
click at [920, 565] on input "SAVE & EXIT" at bounding box center [956, 572] width 104 height 35
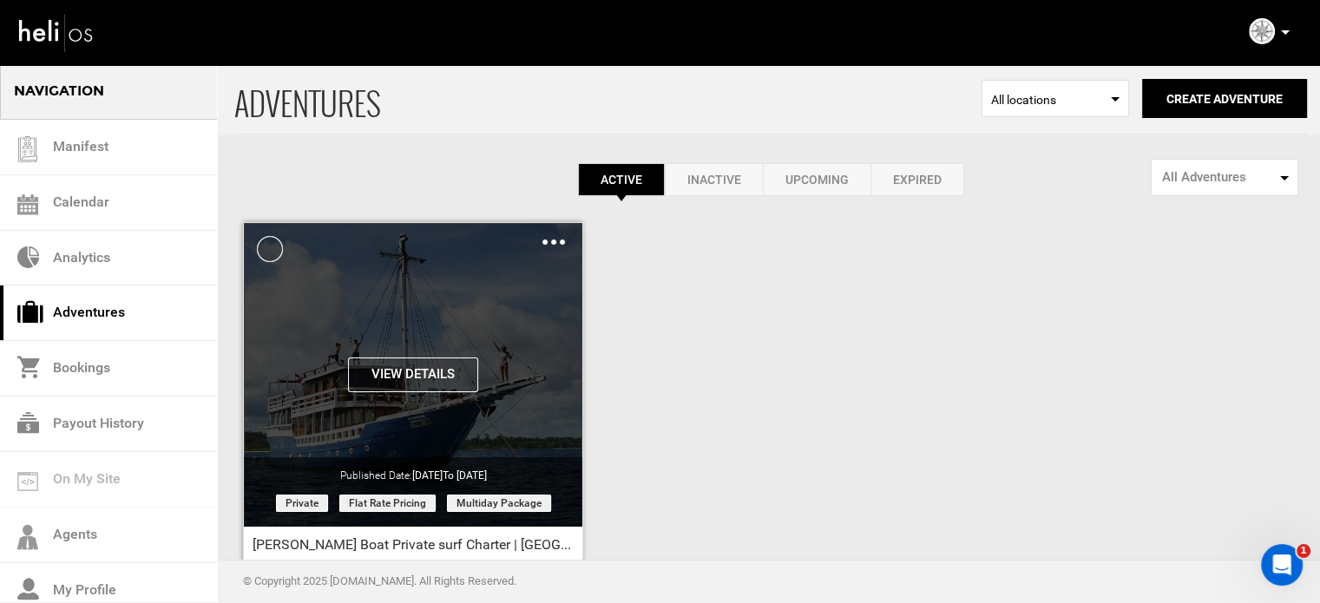
scroll to position [215, 0]
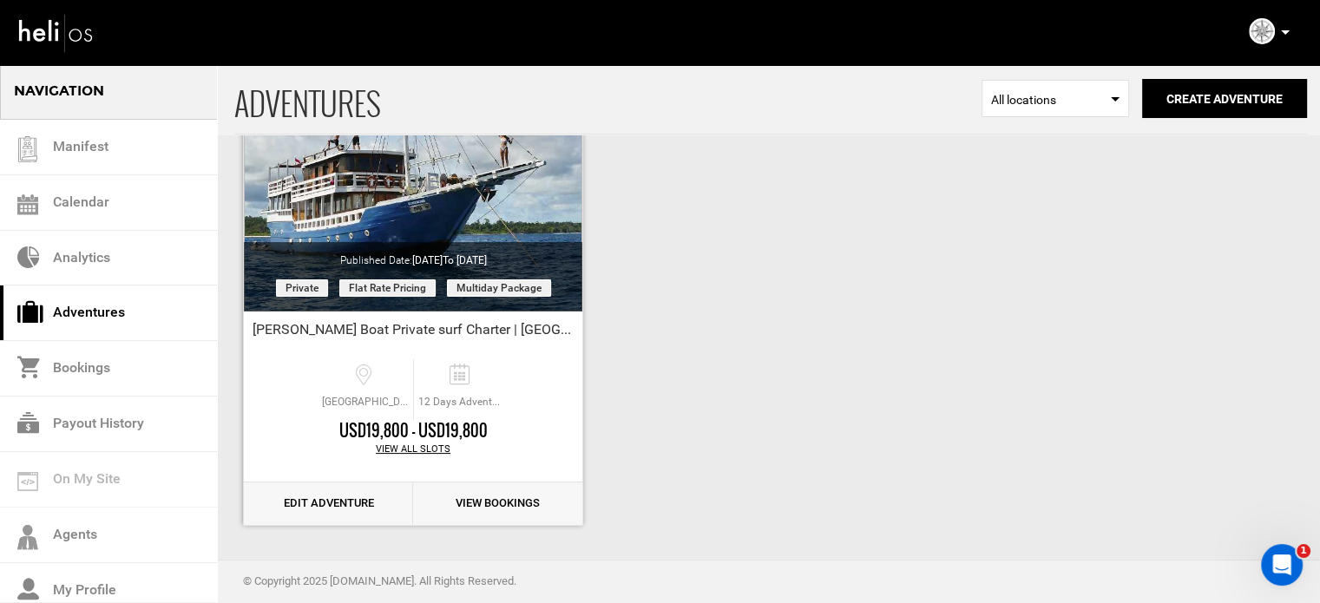
click at [319, 500] on link "Edit Adventure" at bounding box center [328, 504] width 169 height 43
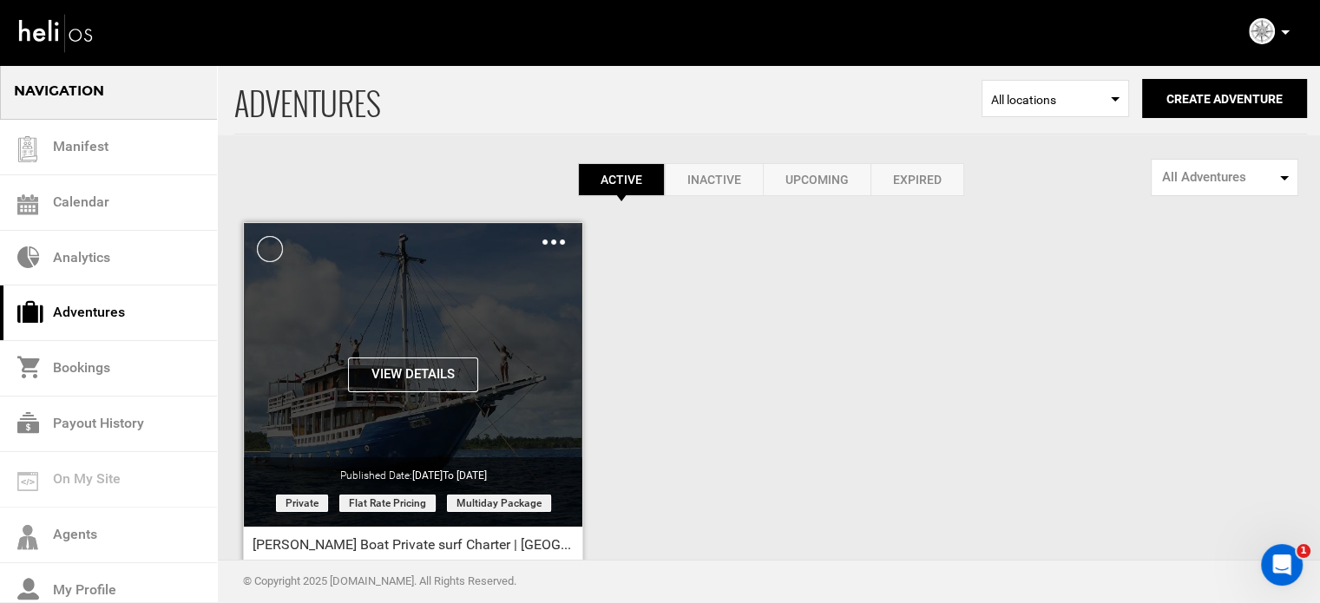
scroll to position [215, 0]
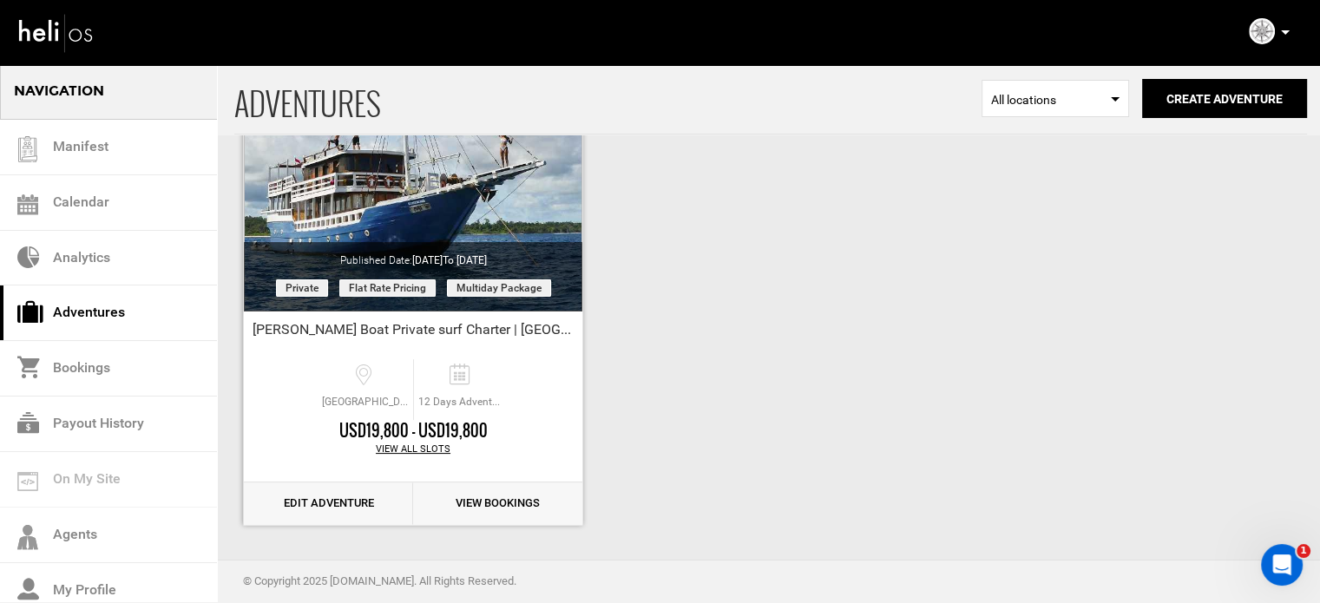
click at [322, 505] on link "Edit Adventure" at bounding box center [328, 504] width 169 height 43
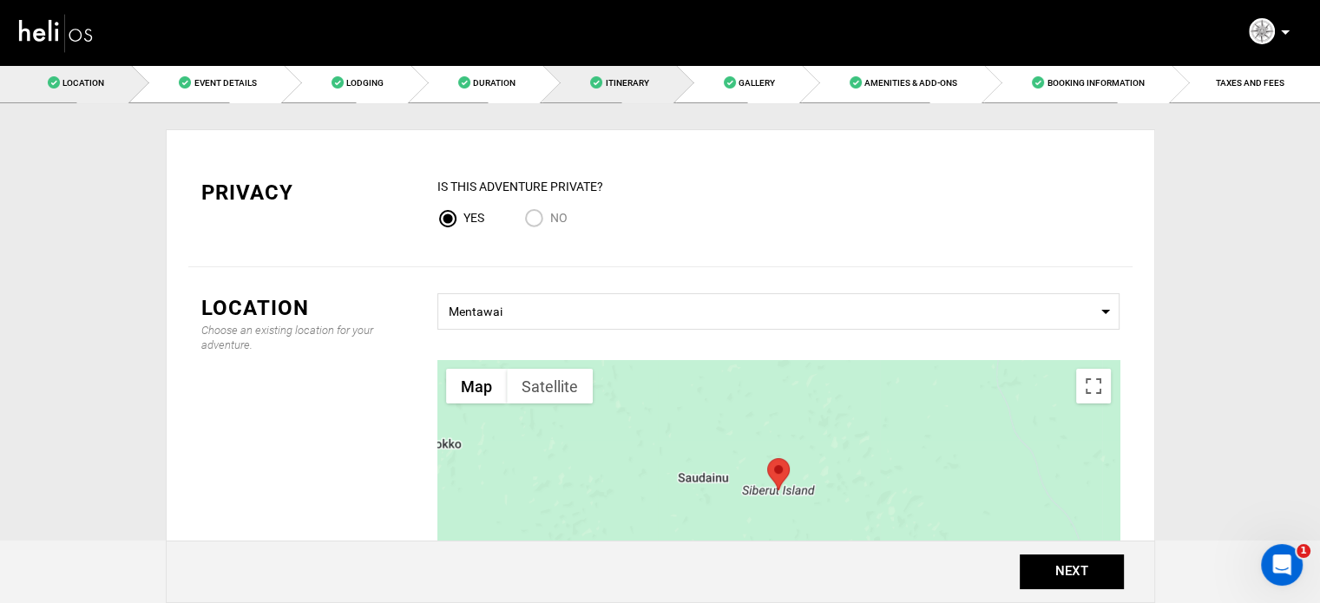
click at [600, 74] on link "Itinerary" at bounding box center [608, 82] width 133 height 39
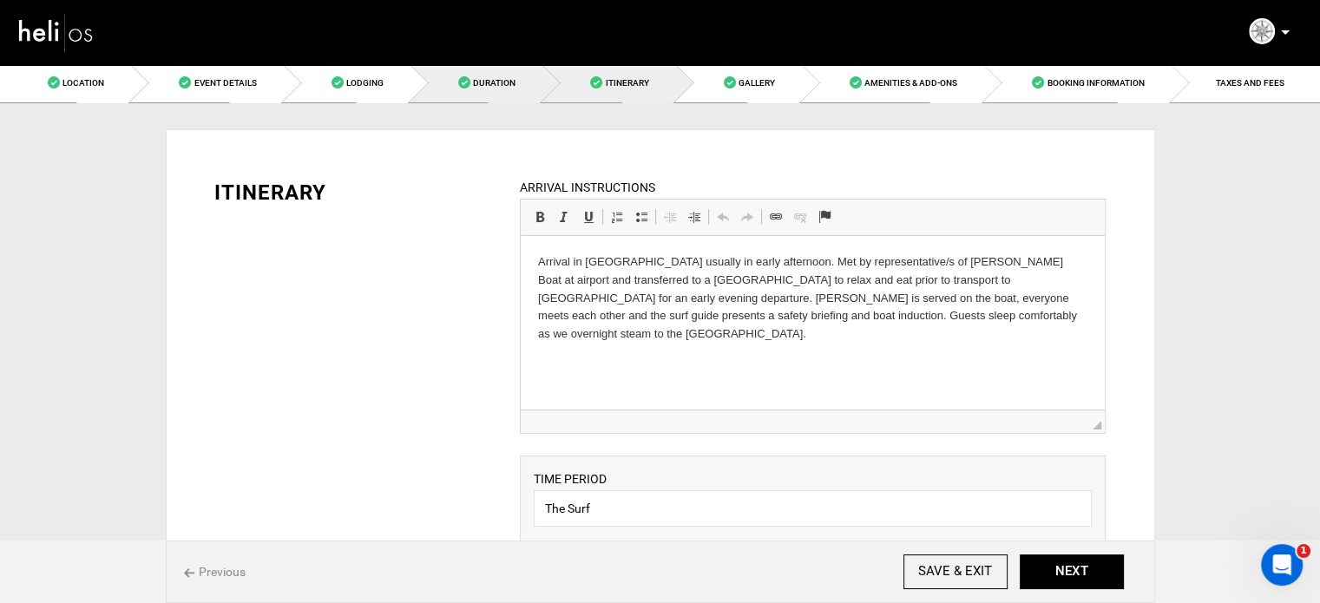
click at [530, 77] on link "Duration" at bounding box center [477, 82] width 132 height 39
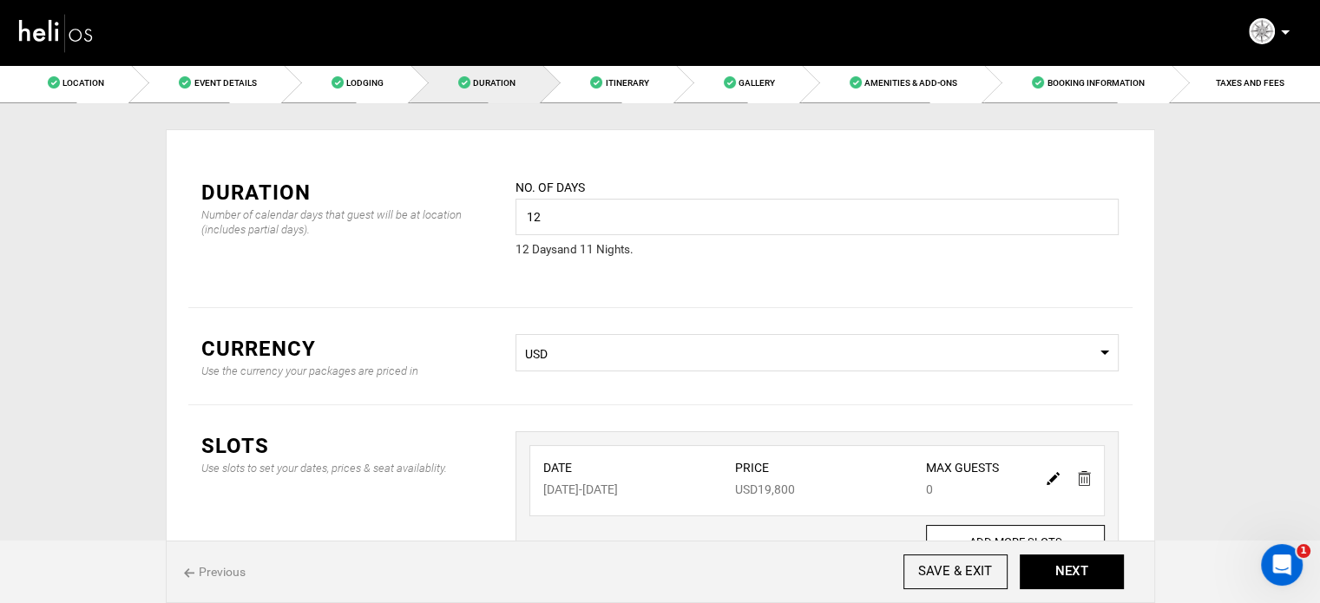
scroll to position [144, 0]
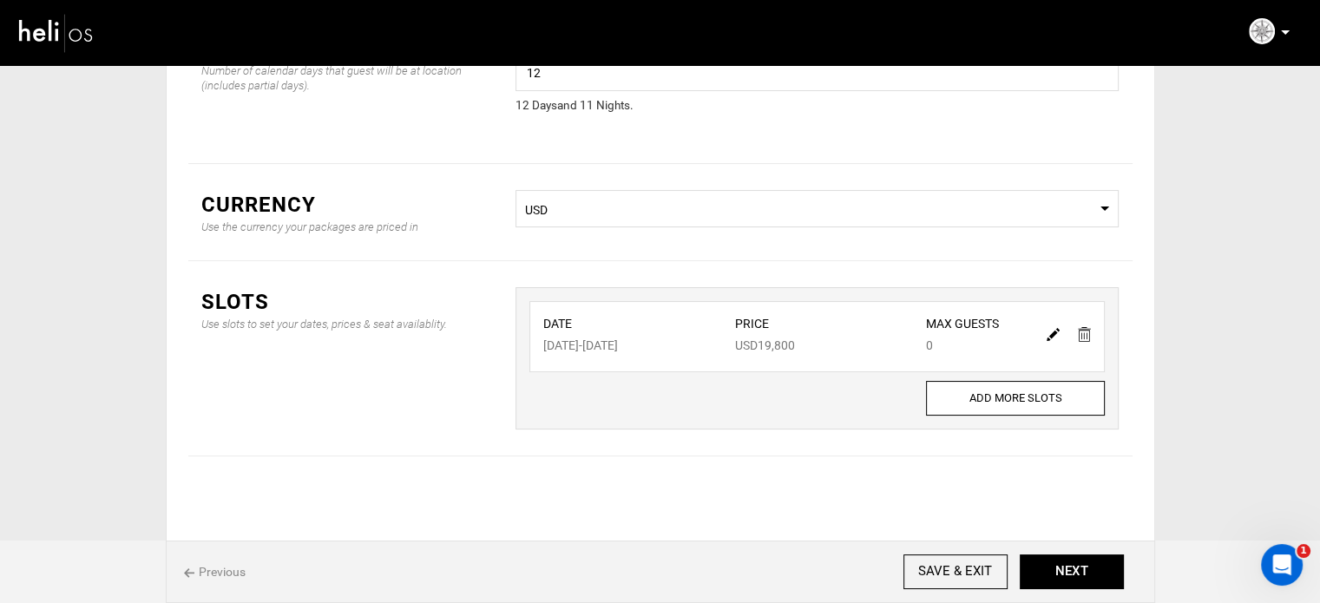
click at [1047, 333] on img at bounding box center [1053, 334] width 13 height 13
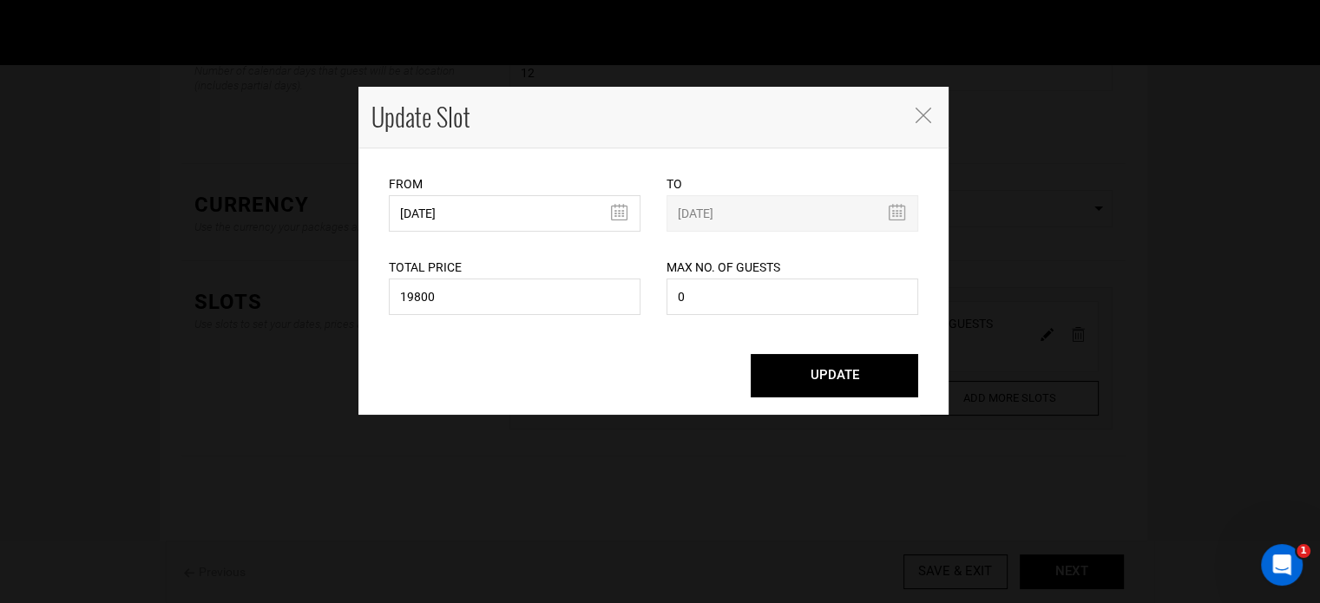
click at [567, 273] on div "Total Price 19800 Please enter a valid total price." at bounding box center [515, 276] width 252 height 88
click at [548, 293] on input "19800" at bounding box center [515, 297] width 252 height 36
type input "0"
click at [861, 382] on button "UPDATE" at bounding box center [835, 375] width 168 height 43
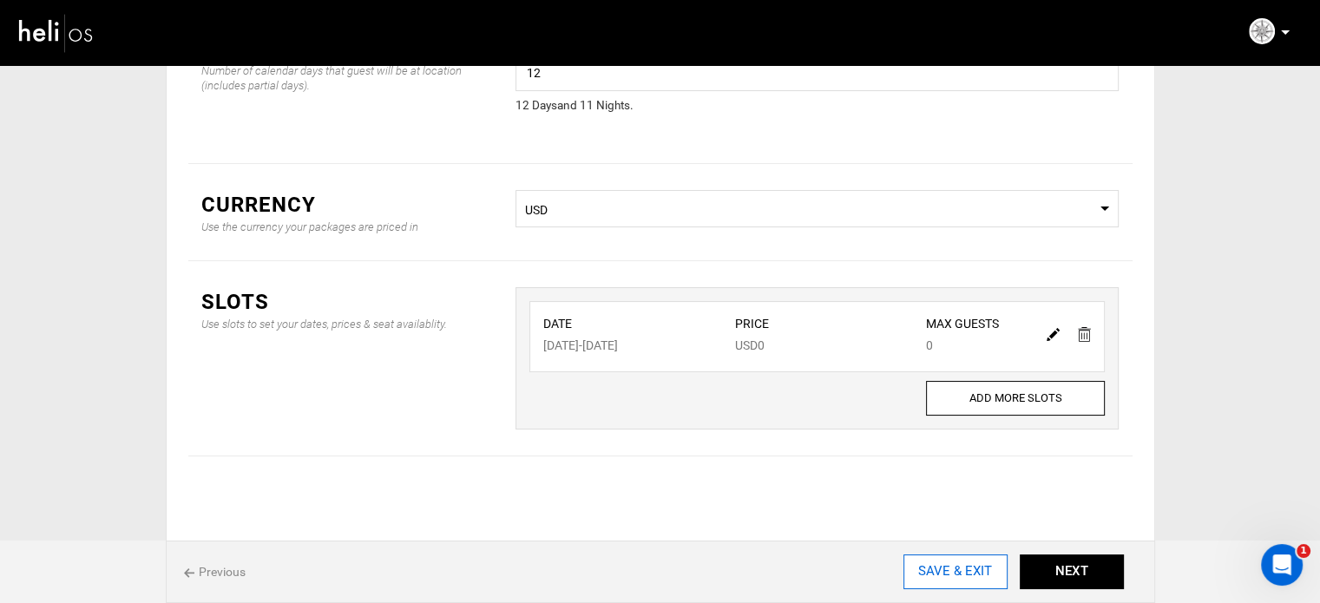
click at [917, 574] on input "SAVE & EXIT" at bounding box center [956, 572] width 104 height 35
click at [937, 566] on input "SAVE & EXIT" at bounding box center [956, 572] width 104 height 35
click at [945, 575] on input "SAVE & EXIT" at bounding box center [956, 572] width 104 height 35
click at [955, 561] on input "SAVE & EXIT" at bounding box center [956, 572] width 104 height 35
click at [1066, 579] on button "NEXT" at bounding box center [1072, 572] width 104 height 35
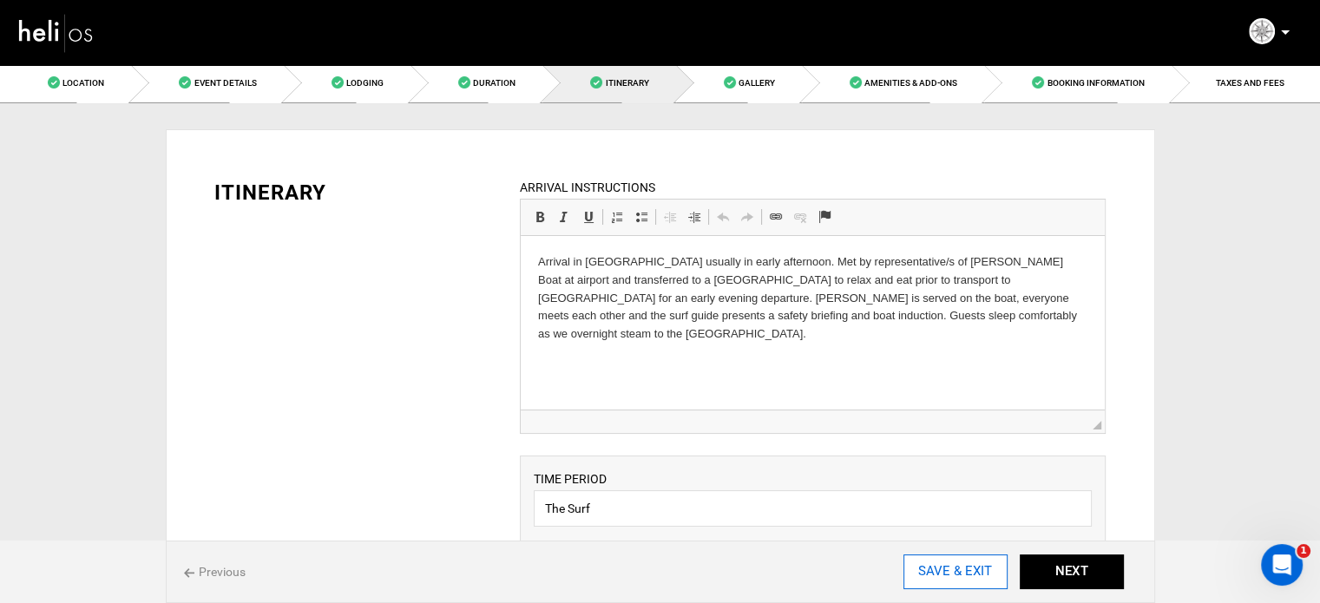
click at [970, 573] on input "SAVE & EXIT" at bounding box center [956, 572] width 104 height 35
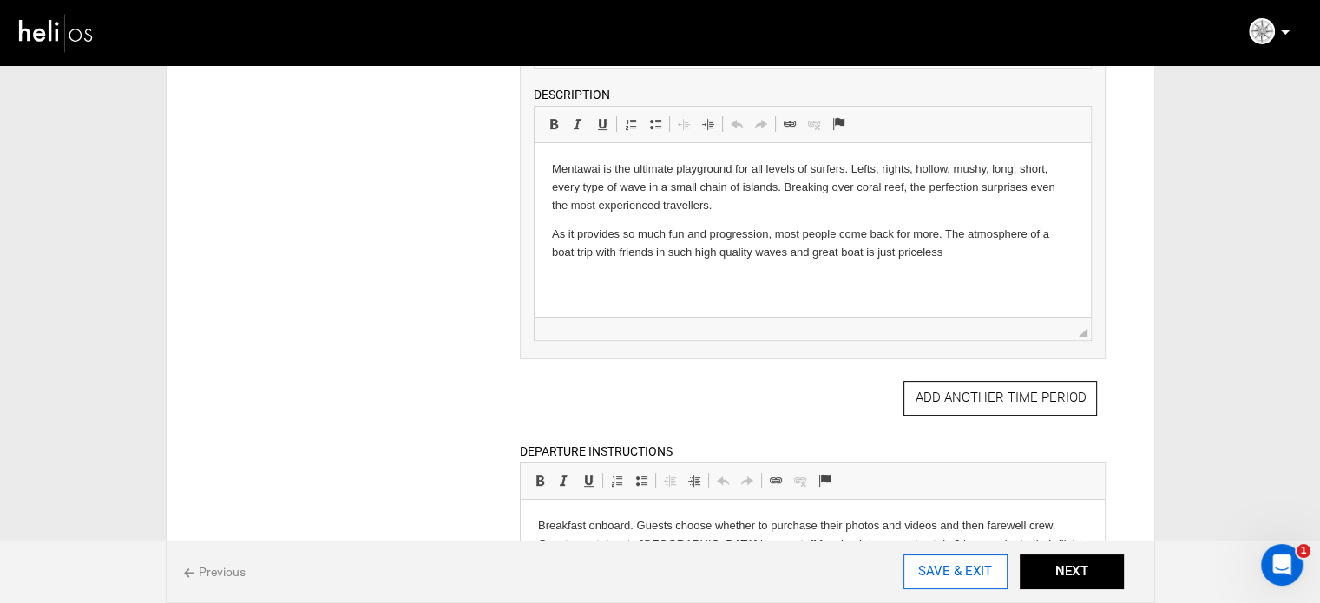
scroll to position [462, 0]
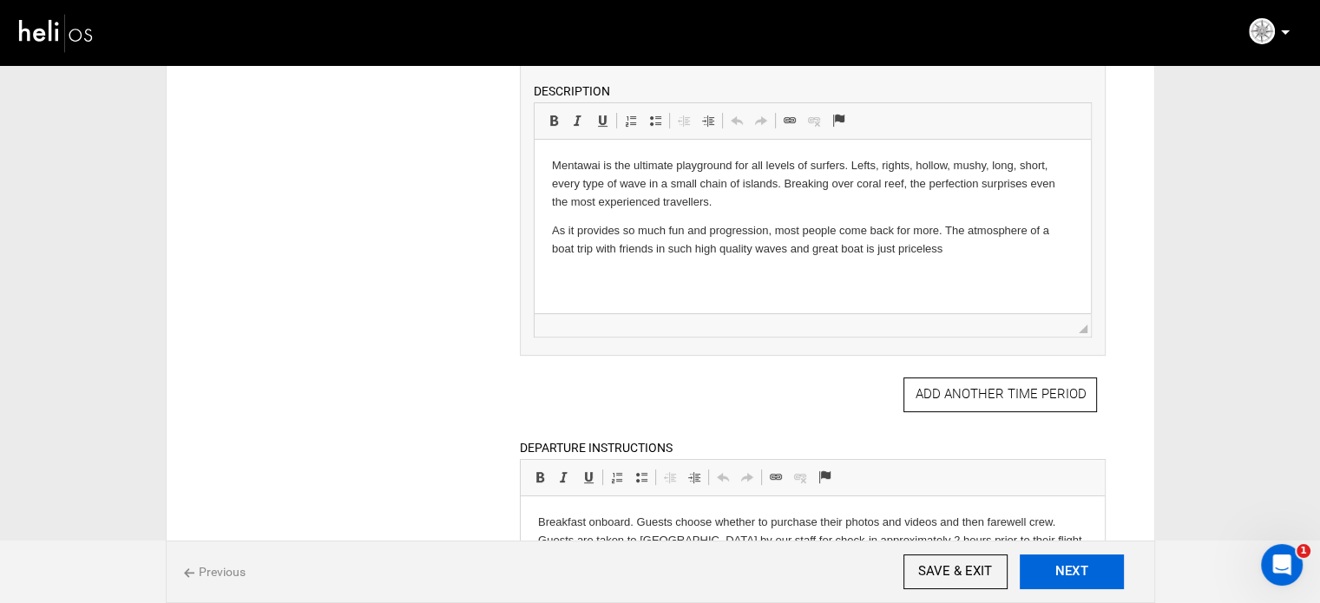
click at [1092, 585] on button "NEXT" at bounding box center [1072, 572] width 104 height 35
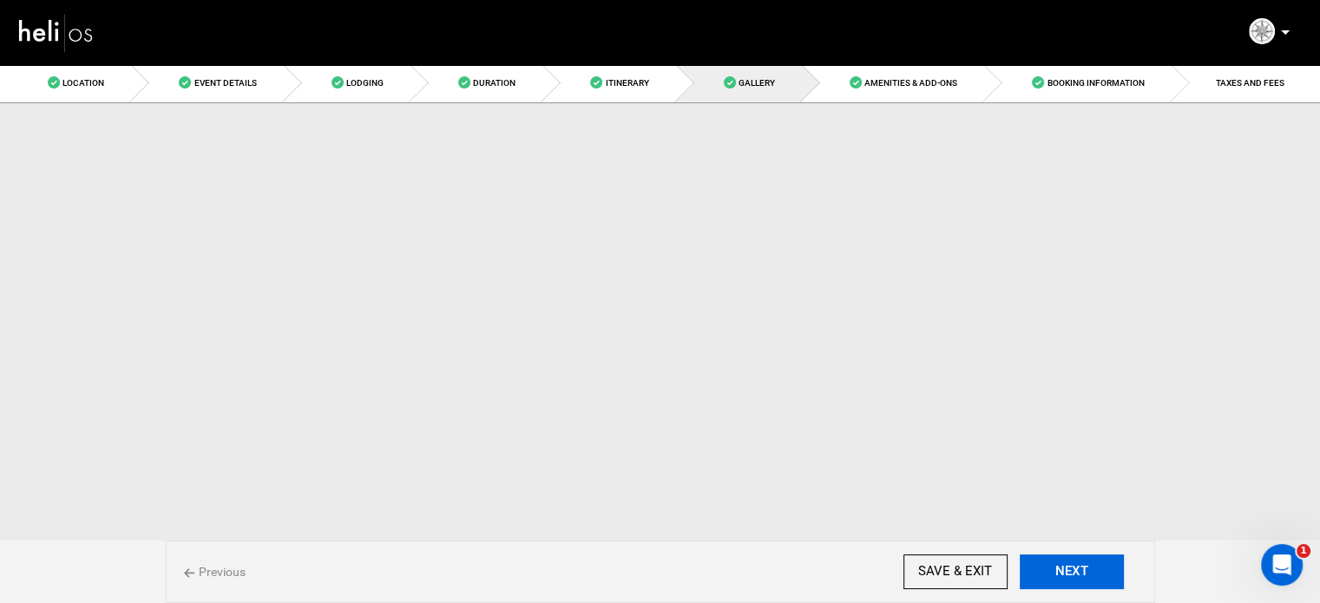
click at [1092, 585] on button "NEXT" at bounding box center [1072, 572] width 104 height 35
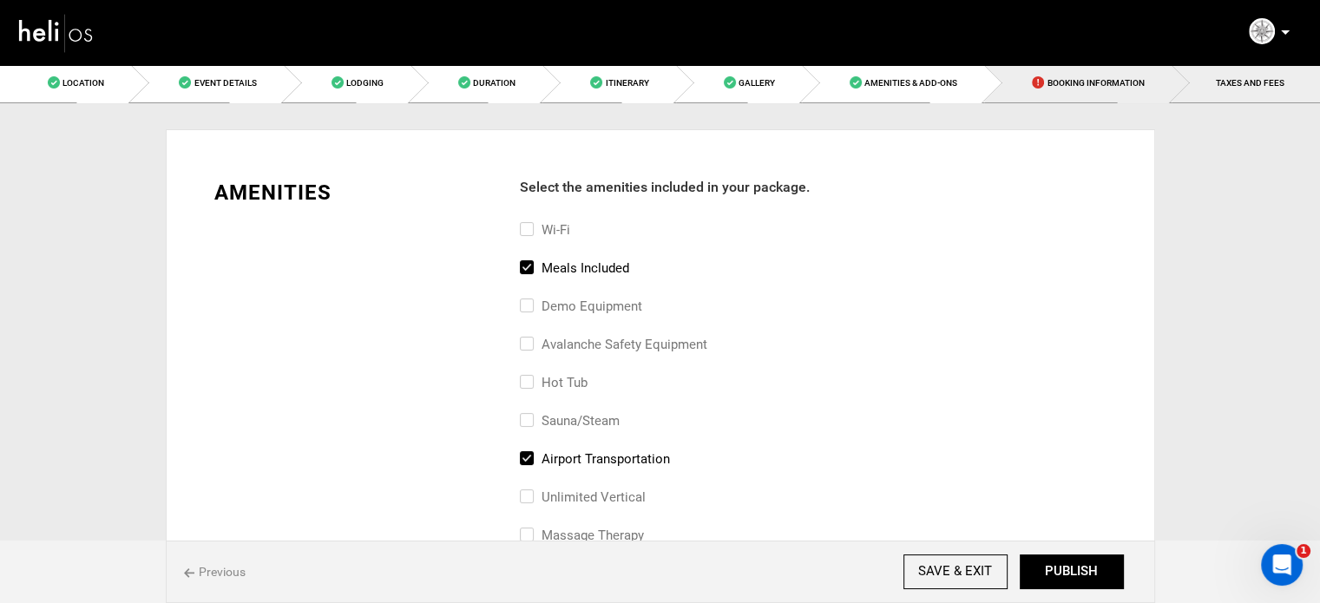
click at [1066, 89] on link "Booking Information" at bounding box center [1077, 82] width 187 height 39
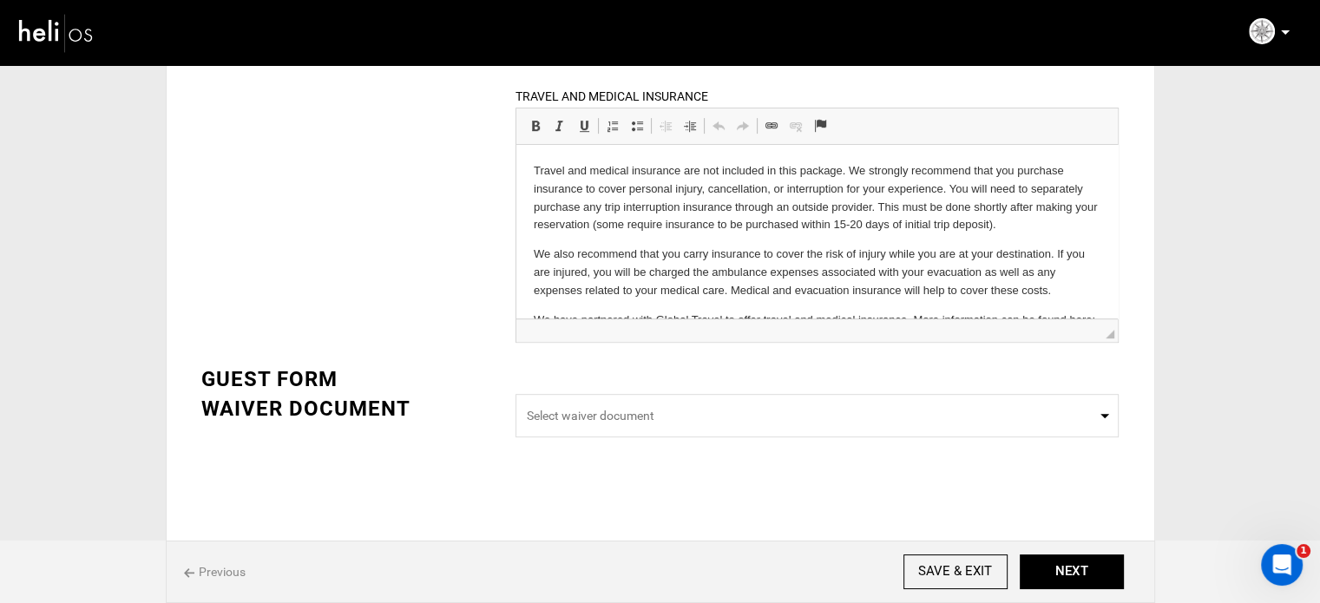
scroll to position [128, 0]
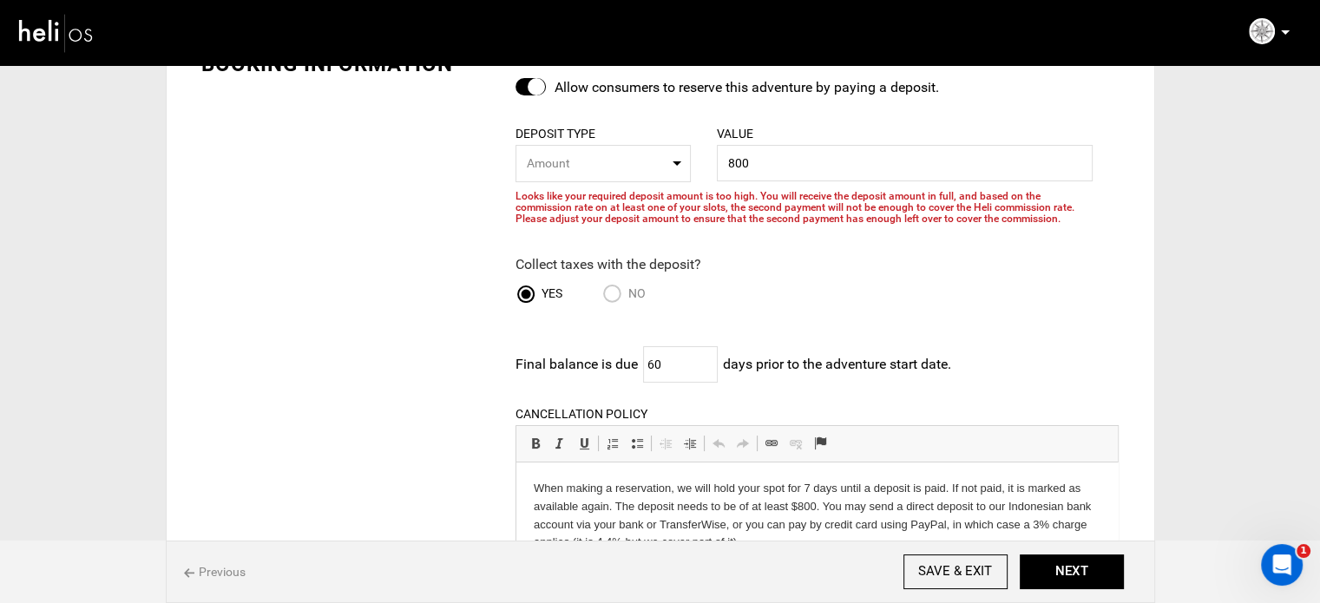
click at [522, 78] on div at bounding box center [531, 86] width 30 height 17
click at [0, 0] on input "checkbox" at bounding box center [0, 0] width 0 height 0
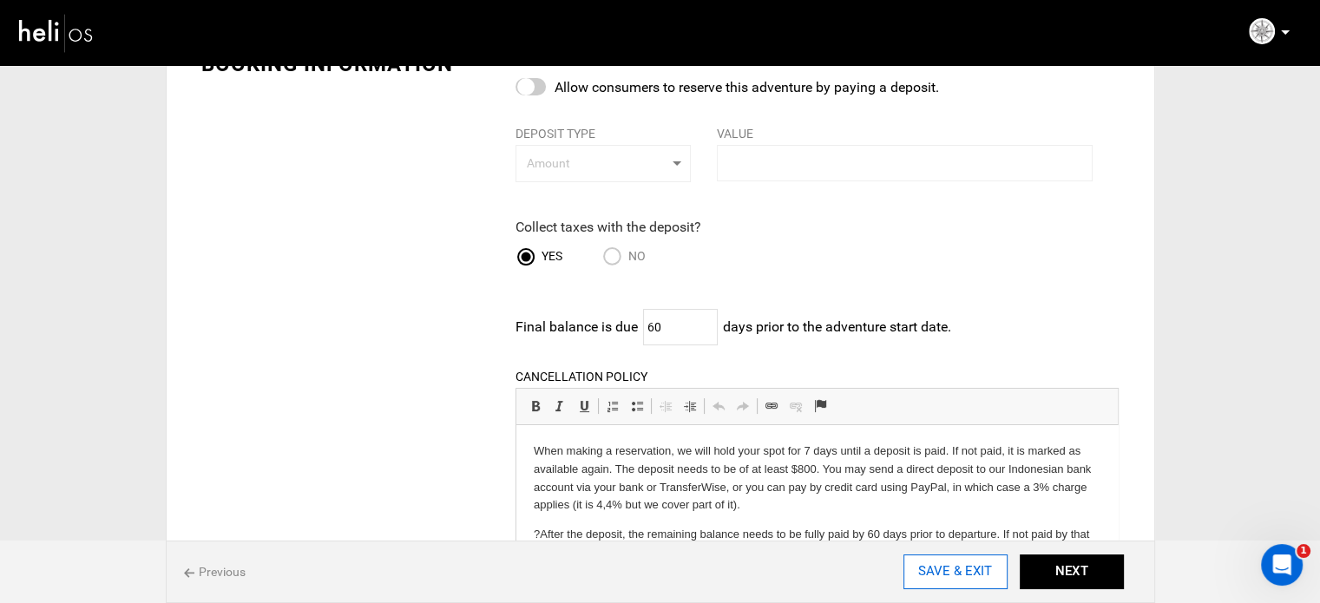
click at [987, 570] on input "SAVE & EXIT" at bounding box center [956, 572] width 104 height 35
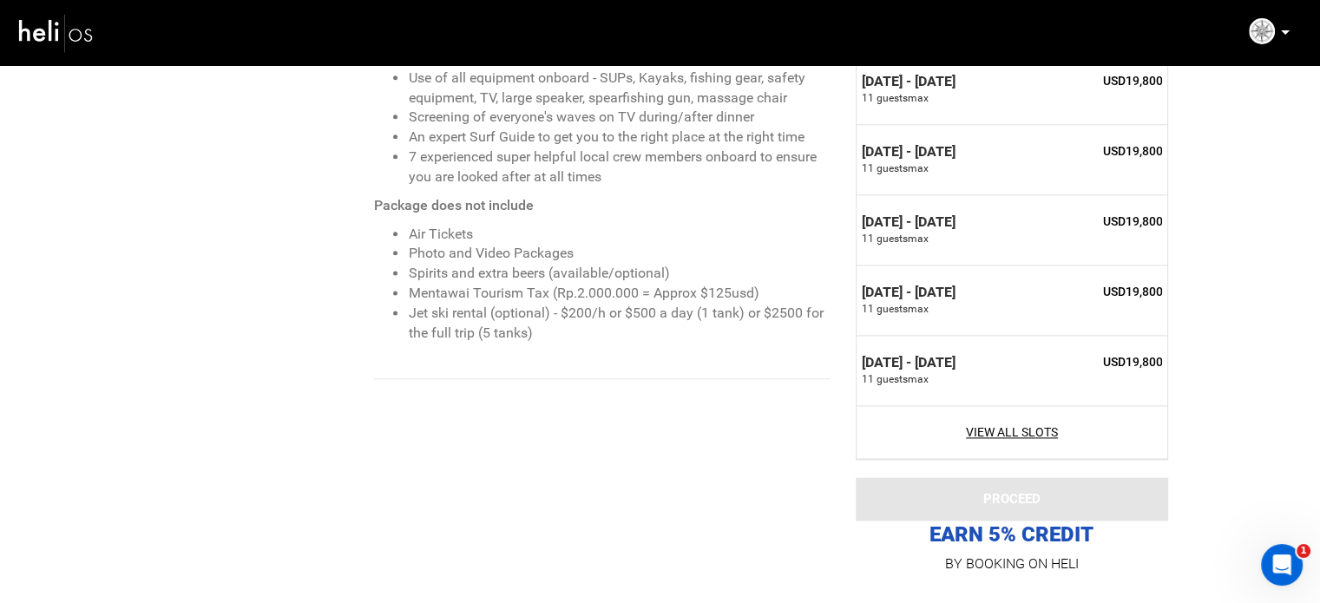
scroll to position [2212, 0]
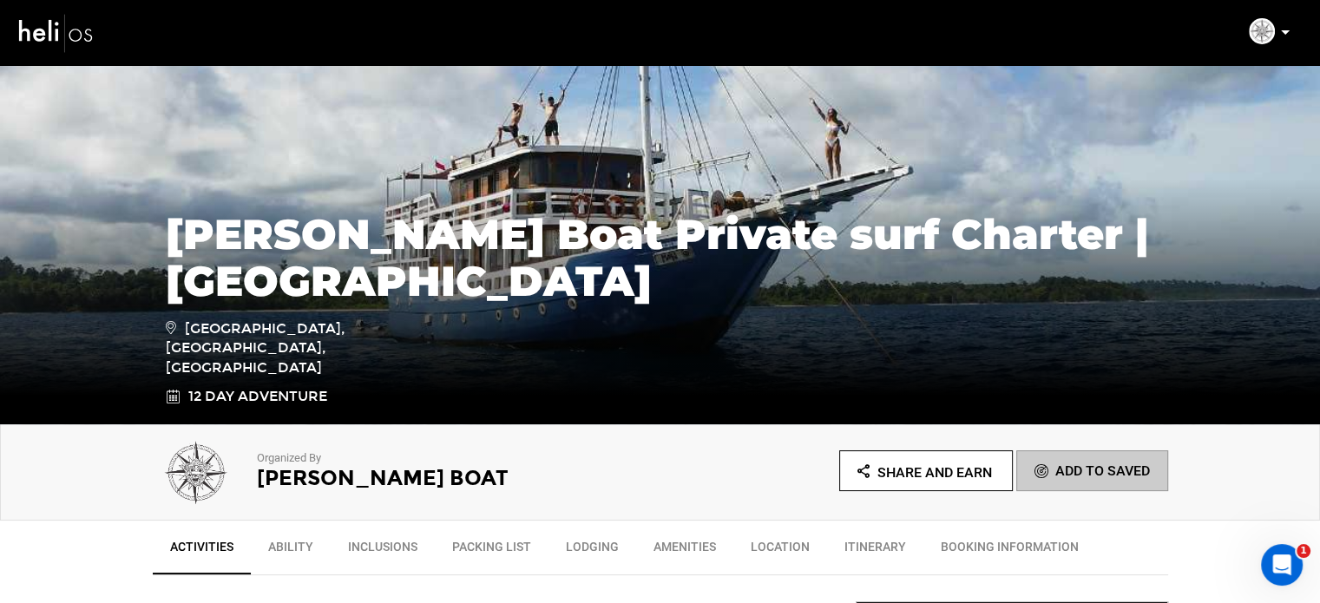
scroll to position [118, 0]
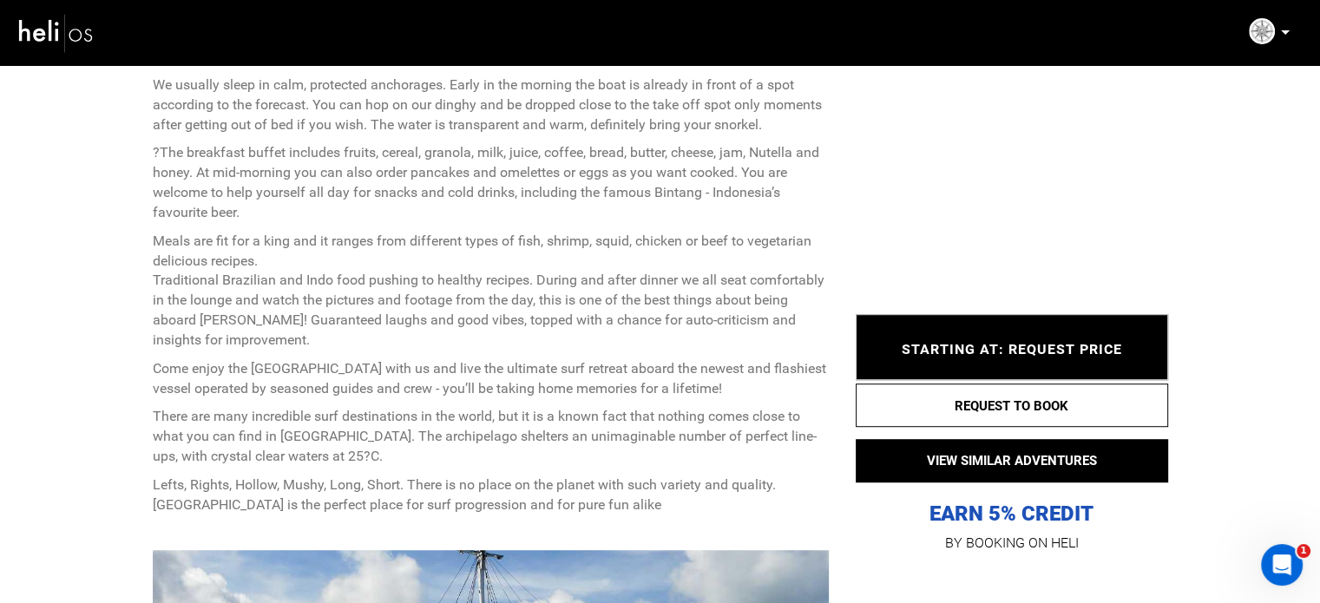
scroll to position [1000, 0]
